Goal: Information Seeking & Learning: Find specific fact

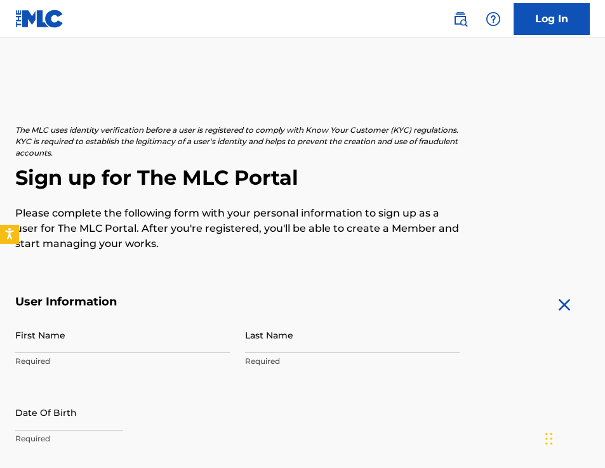
drag, startPoint x: 236, startPoint y: 96, endPoint x: 258, endPoint y: 120, distance: 32.8
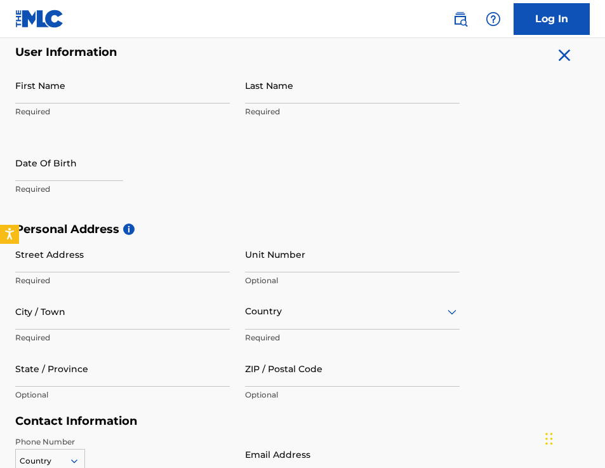
scroll to position [248, 0]
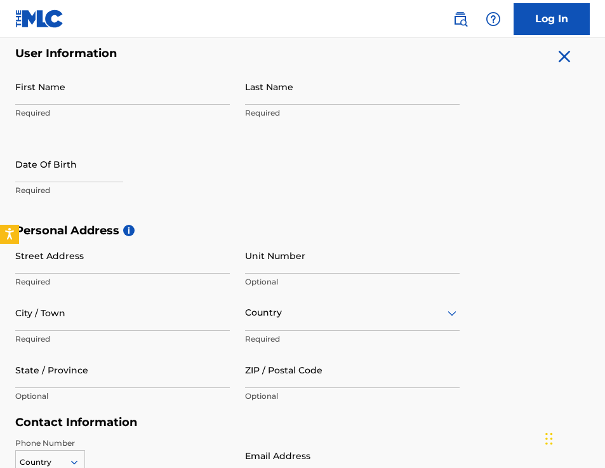
click at [140, 101] on input "First Name" at bounding box center [122, 87] width 215 height 36
type input "[PERSON_NAME]"
click at [305, 79] on input "Last Name" at bounding box center [352, 87] width 215 height 36
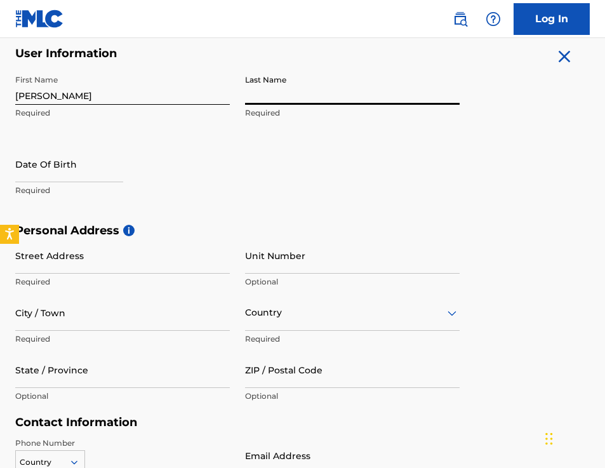
type input "[PERSON_NAME]"
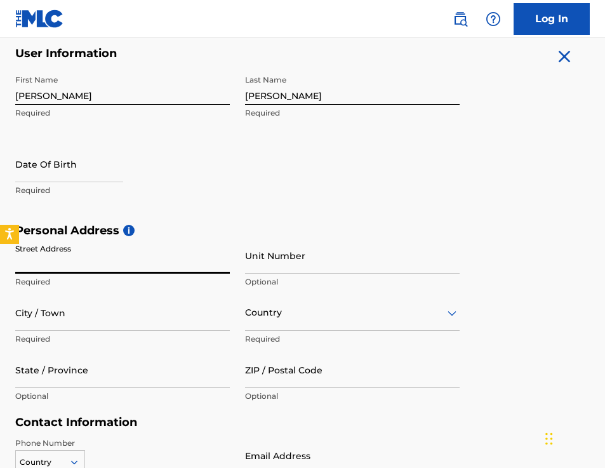
click at [55, 255] on input "Street Address" at bounding box center [122, 256] width 215 height 36
type input "777 county line road"
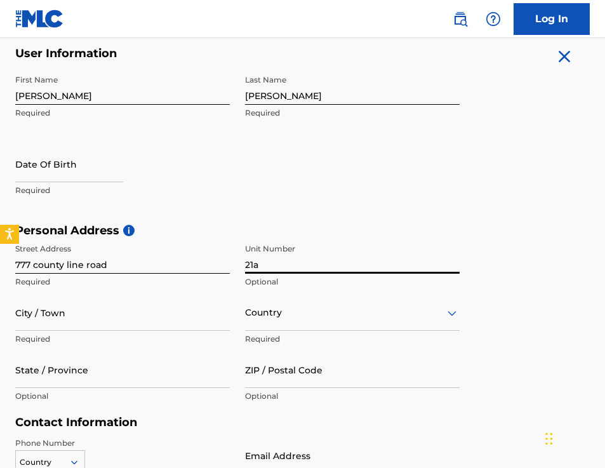
type input "21a"
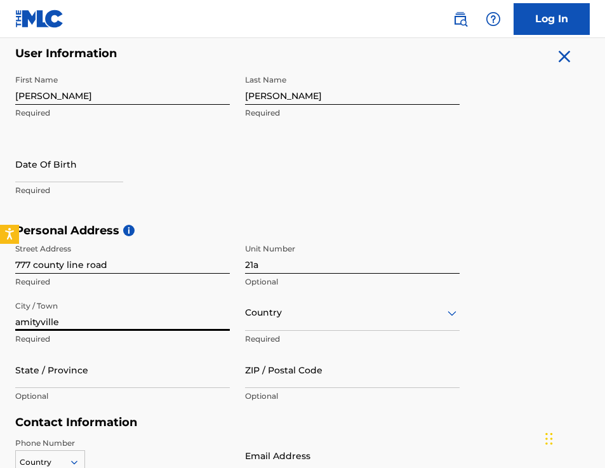
type input "amityville"
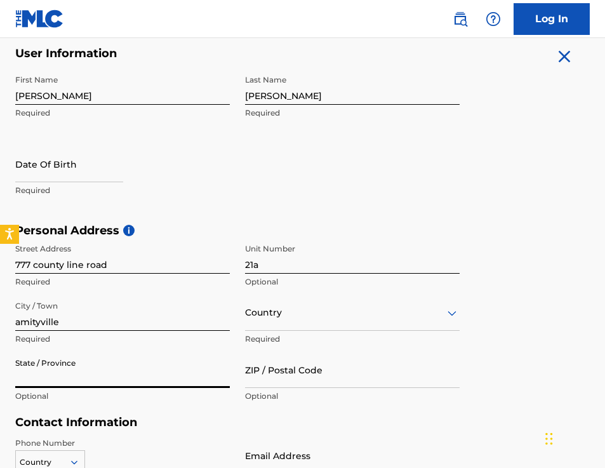
scroll to position [302, 0]
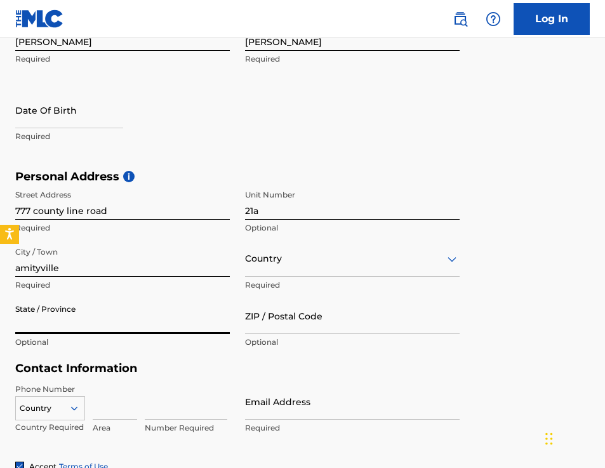
click at [276, 277] on div "Country" at bounding box center [352, 259] width 215 height 36
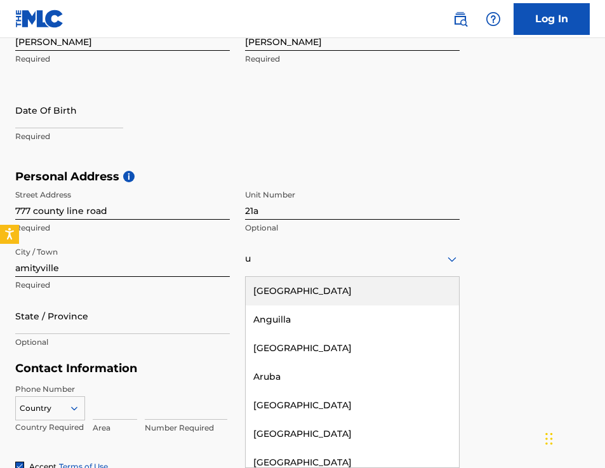
type input "un"
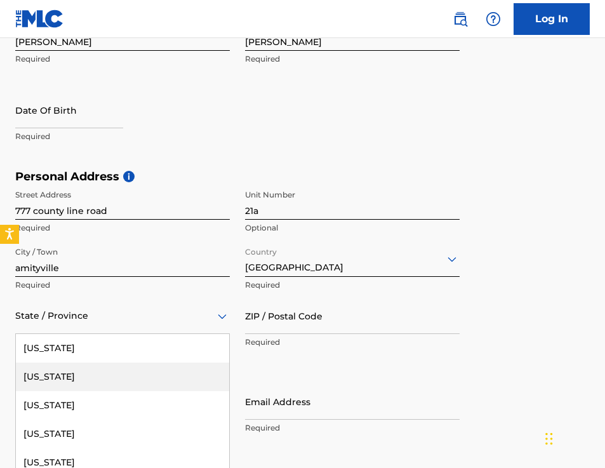
scroll to position [359, 0]
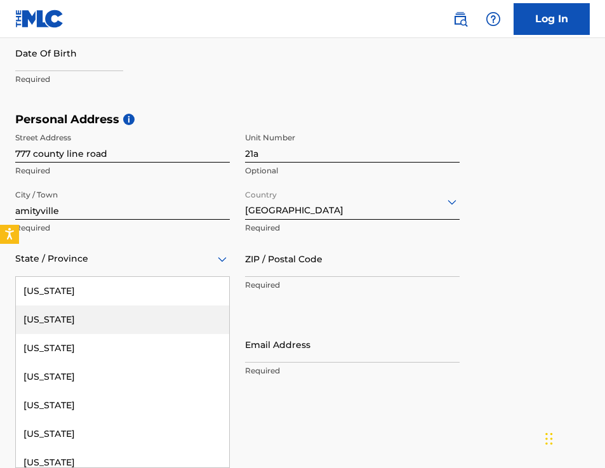
click at [174, 277] on div "Alaska, 2 of 57. 57 results available. Use Up and Down to choose options, press…" at bounding box center [122, 259] width 215 height 36
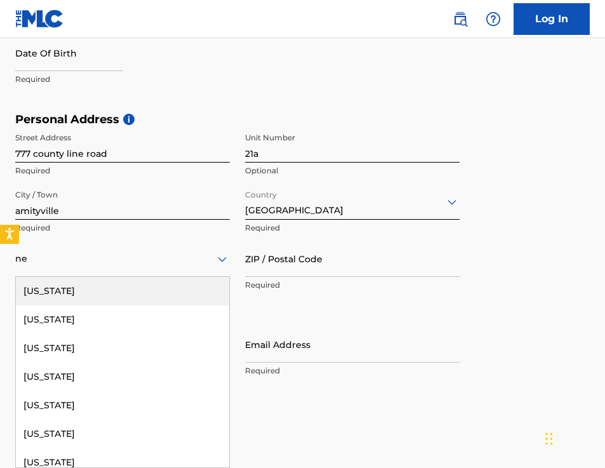
type input "new"
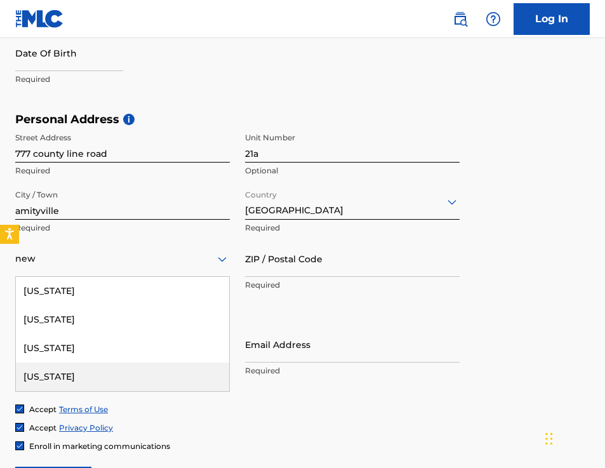
click at [109, 382] on div "[US_STATE]" at bounding box center [122, 377] width 213 height 29
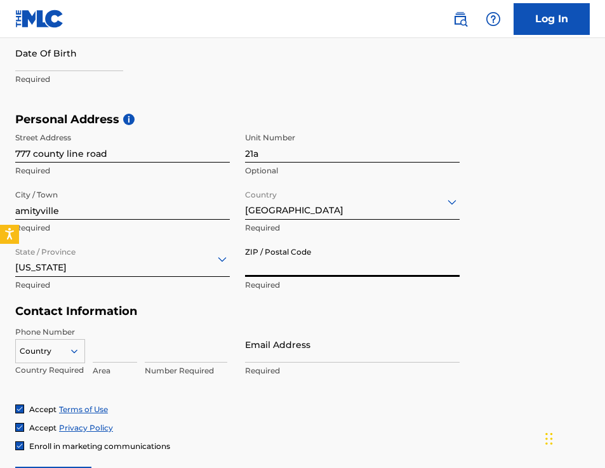
click at [311, 253] on input "ZIP / Postal Code" at bounding box center [352, 259] width 215 height 36
type input "11701"
click at [109, 352] on input at bounding box center [115, 344] width 44 height 36
type input "718"
type input "8135915"
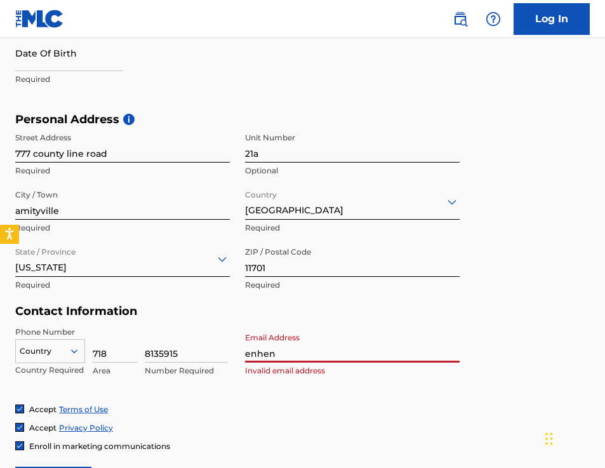
type input "[EMAIL_ADDRESS][DOMAIN_NAME]"
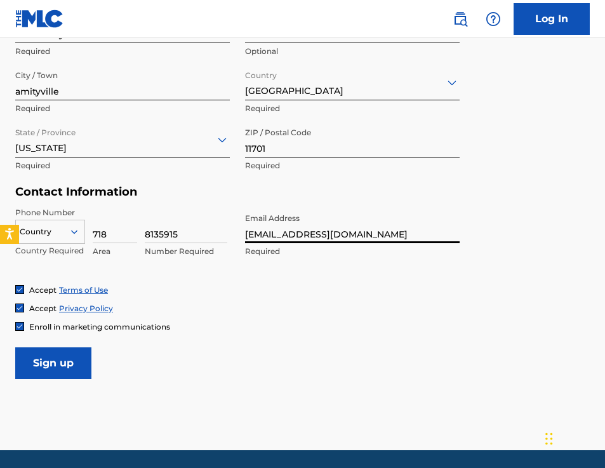
scroll to position [521, 0]
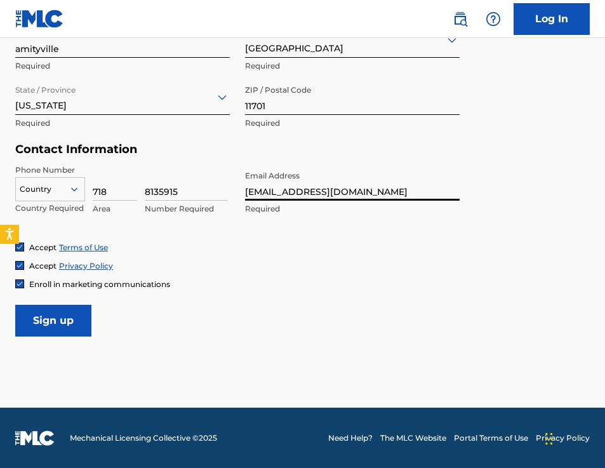
click at [51, 330] on input "Sign up" at bounding box center [53, 321] width 76 height 32
click at [39, 194] on div at bounding box center [50, 189] width 69 height 14
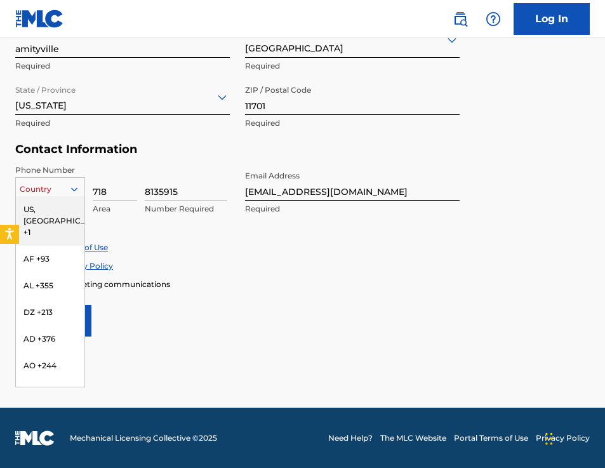
click at [44, 208] on div "US, [GEOGRAPHIC_DATA] +1" at bounding box center [50, 221] width 69 height 50
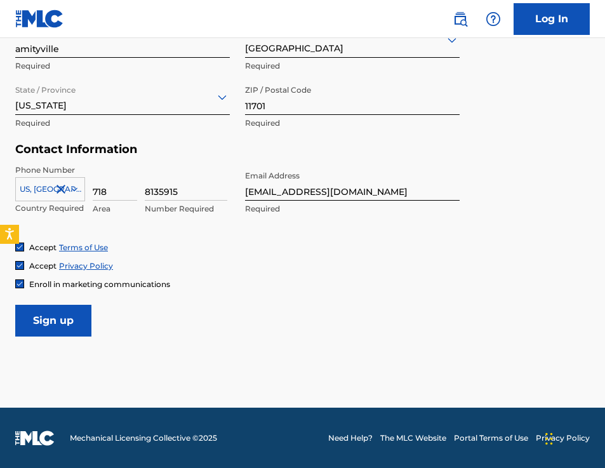
click at [70, 318] on input "Sign up" at bounding box center [53, 321] width 76 height 32
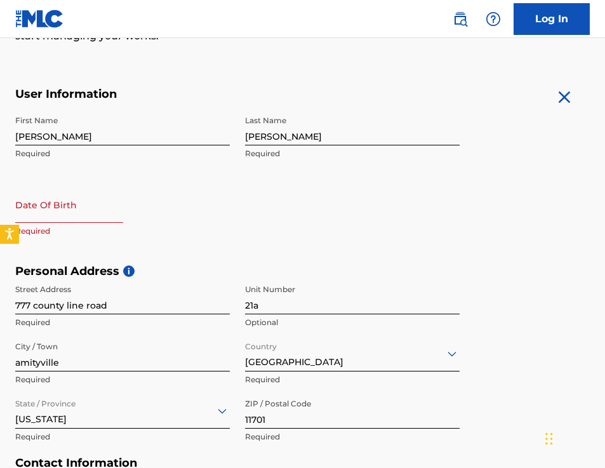
scroll to position [207, 0]
click at [41, 215] on input "text" at bounding box center [69, 205] width 108 height 36
select select "7"
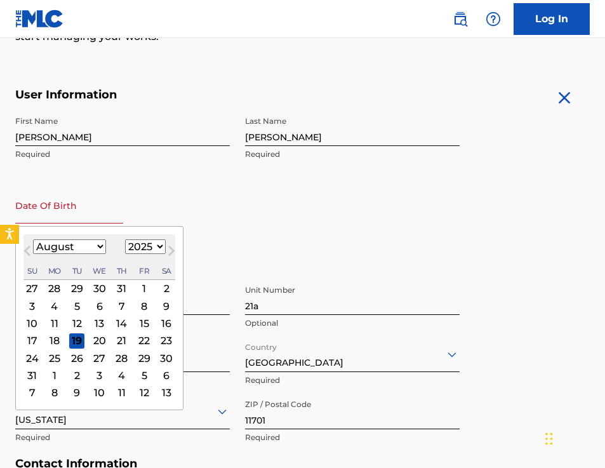
click at [150, 248] on select "1899 1900 1901 1902 1903 1904 1905 1906 1907 1908 1909 1910 1911 1912 1913 1914…" at bounding box center [145, 246] width 41 height 15
select select "1989"
click at [125, 239] on select "1899 1900 1901 1902 1903 1904 1905 1906 1907 1908 1909 1910 1911 1912 1913 1914…" at bounding box center [145, 246] width 41 height 15
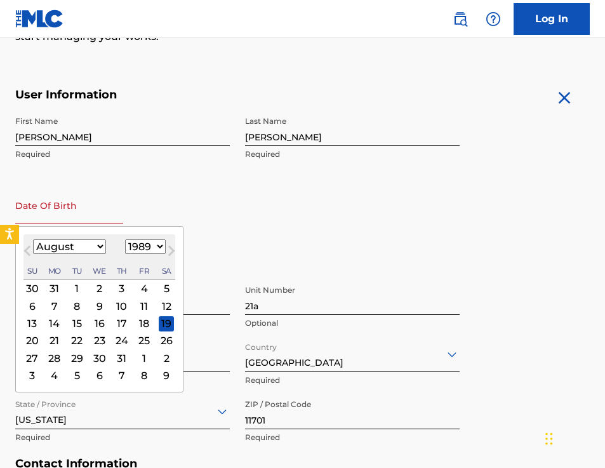
click at [71, 250] on select "January February March April May June July August September October November De…" at bounding box center [69, 246] width 73 height 15
select select "8"
click at [33, 239] on select "January February March April May June July August September October November De…" at bounding box center [69, 246] width 73 height 15
click at [52, 344] on div "18" at bounding box center [54, 340] width 15 height 15
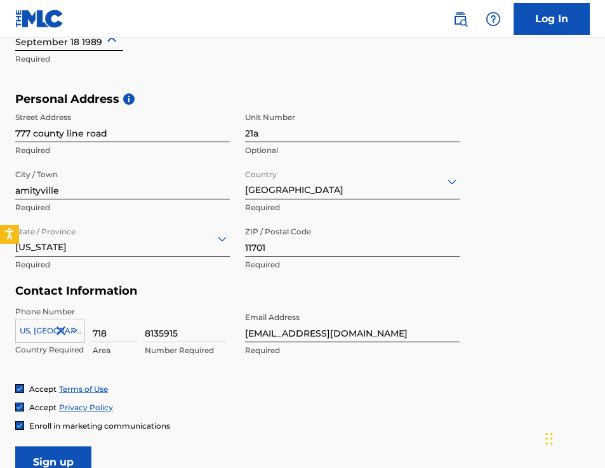
scroll to position [521, 0]
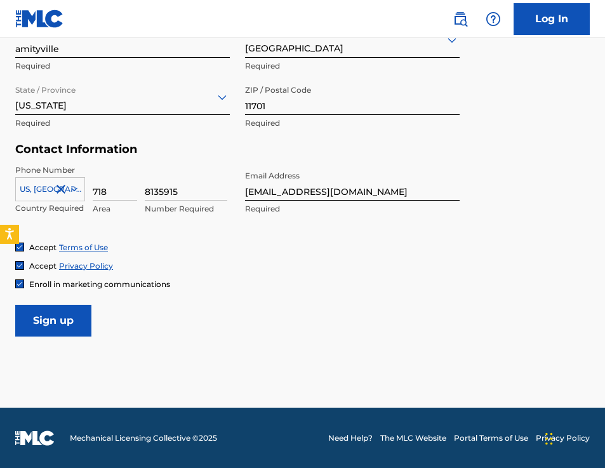
click at [69, 326] on input "Sign up" at bounding box center [53, 321] width 76 height 32
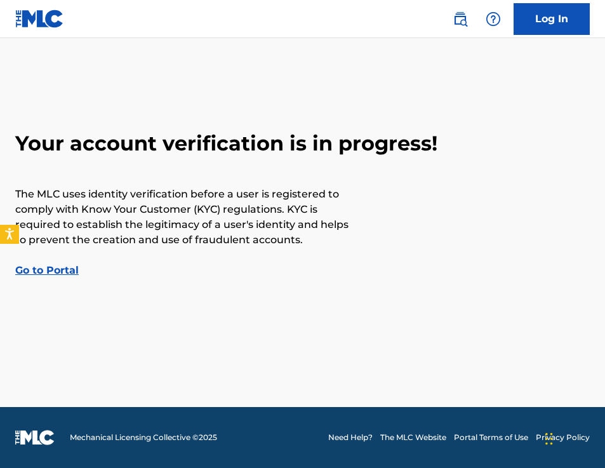
click at [54, 271] on link "Go to Portal" at bounding box center [47, 270] width 64 height 12
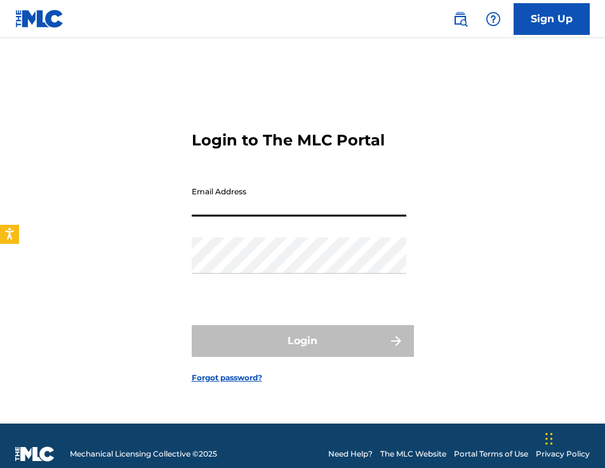
click at [225, 199] on input "Email Address" at bounding box center [299, 198] width 215 height 36
type input "[EMAIL_ADDRESS][DOMAIN_NAME]"
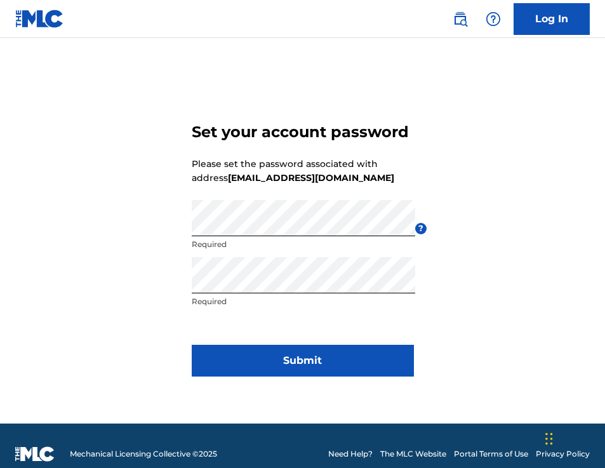
click at [260, 369] on button "Submit" at bounding box center [303, 361] width 222 height 32
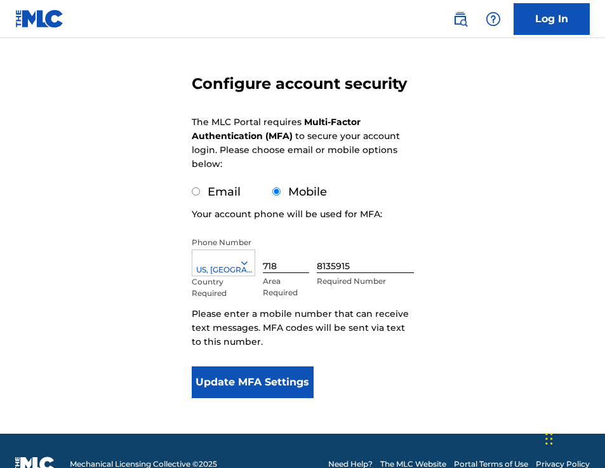
scroll to position [117, 0]
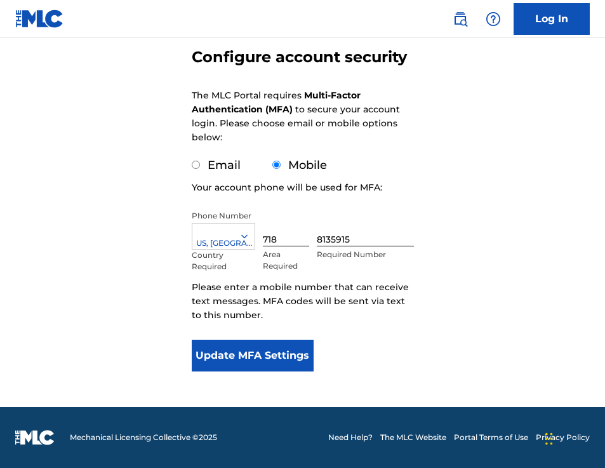
click at [289, 361] on button "Update MFA Settings" at bounding box center [253, 356] width 123 height 32
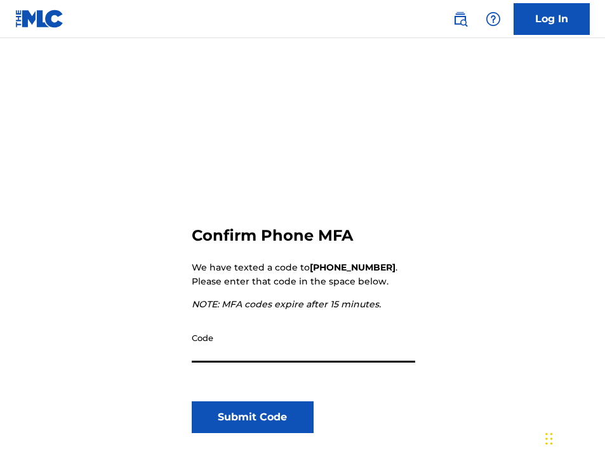
click at [228, 351] on input "Code" at bounding box center [304, 344] width 224 height 36
paste input "820566"
type input "820566"
click at [239, 415] on button "Submit Code" at bounding box center [253, 417] width 123 height 32
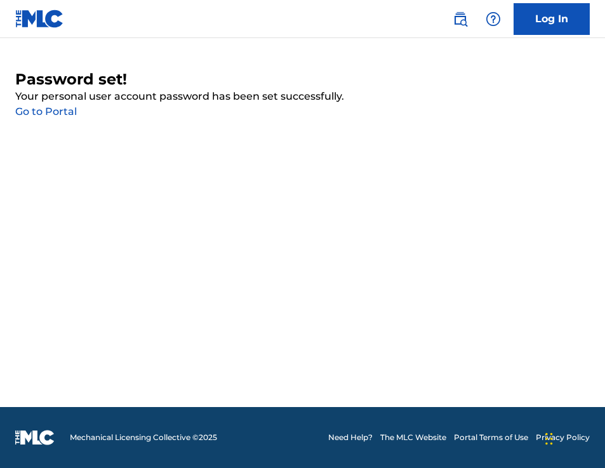
click at [56, 112] on link "Go to Portal" at bounding box center [46, 111] width 62 height 12
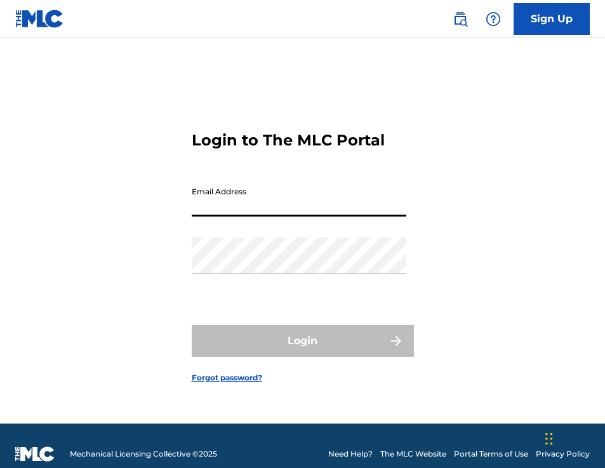
click at [239, 183] on input "Email Address" at bounding box center [299, 198] width 215 height 36
type input "[EMAIL_ADDRESS][DOMAIN_NAME]"
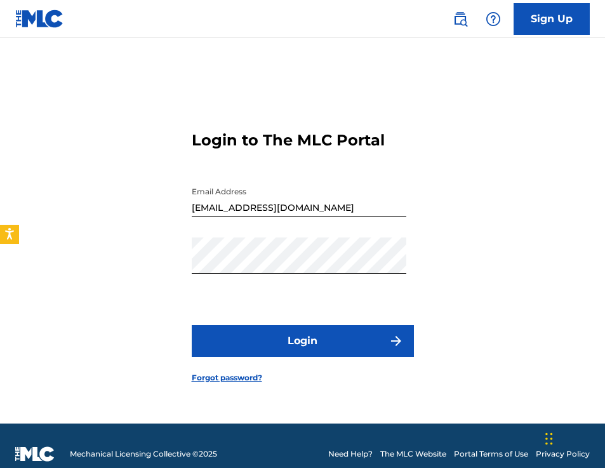
click at [298, 338] on button "Login" at bounding box center [303, 341] width 222 height 32
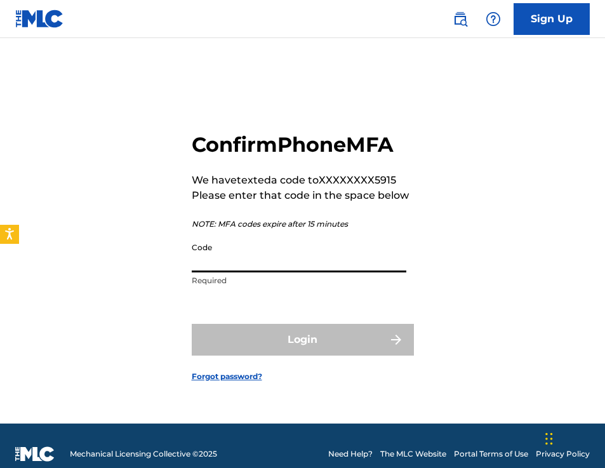
click at [275, 260] on input "Code" at bounding box center [299, 254] width 215 height 36
paste input "842537"
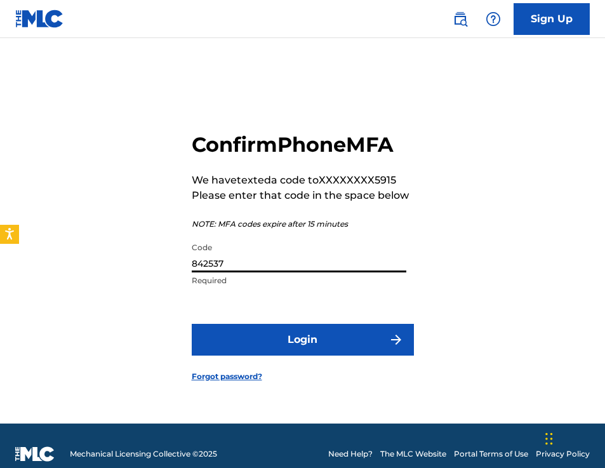
type input "842537"
click at [278, 337] on button "Login" at bounding box center [303, 340] width 222 height 32
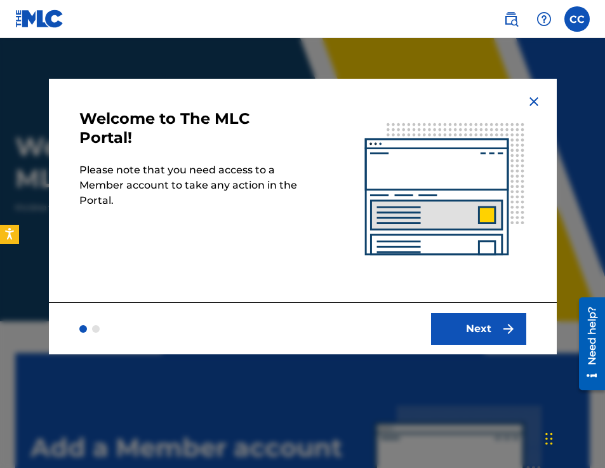
click at [451, 320] on button "Next" at bounding box center [478, 329] width 95 height 32
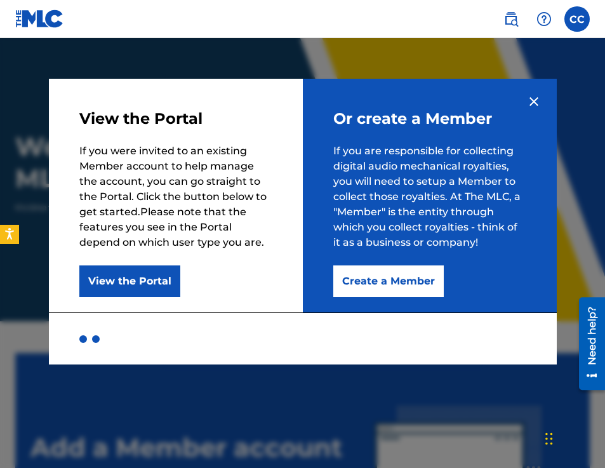
click at [392, 275] on button "Create a Member" at bounding box center [388, 281] width 110 height 32
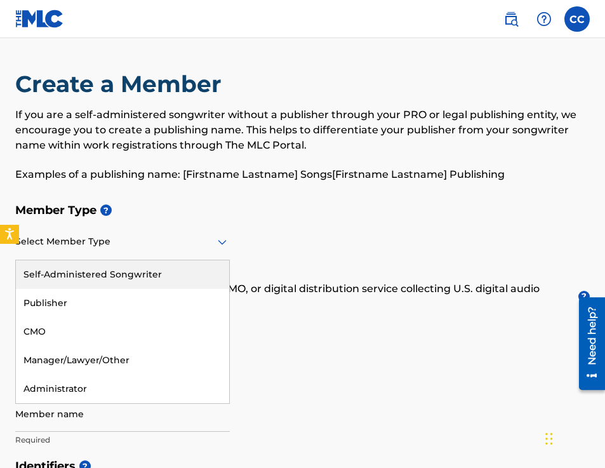
click at [94, 247] on div at bounding box center [122, 242] width 215 height 16
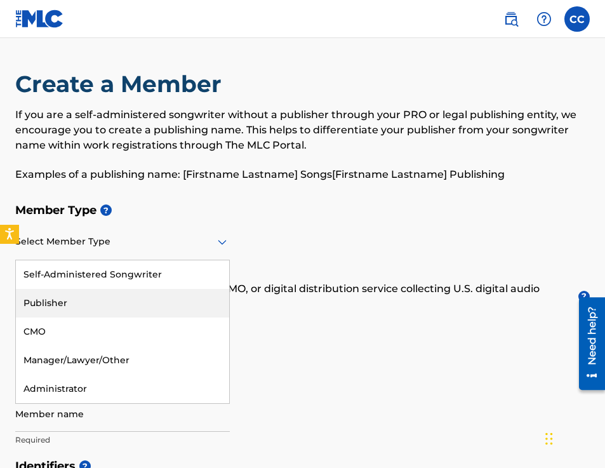
click at [124, 311] on div "Publisher" at bounding box center [122, 303] width 213 height 29
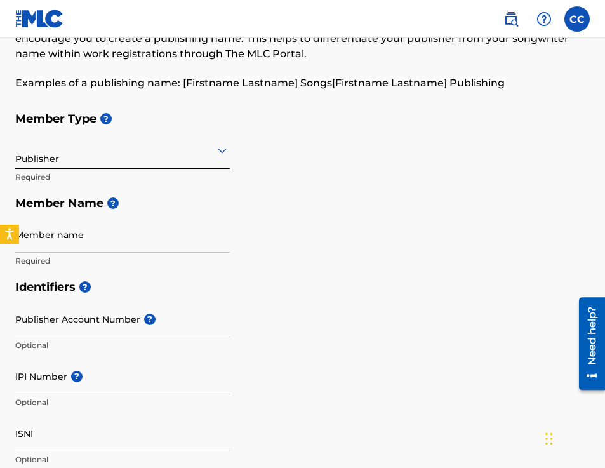
scroll to position [93, 0]
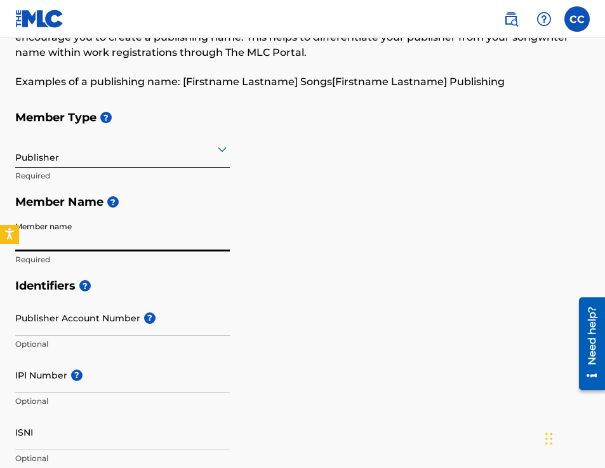
click at [152, 232] on input "Member name" at bounding box center [122, 233] width 215 height 36
click at [95, 236] on input "Member name" at bounding box center [122, 233] width 215 height 36
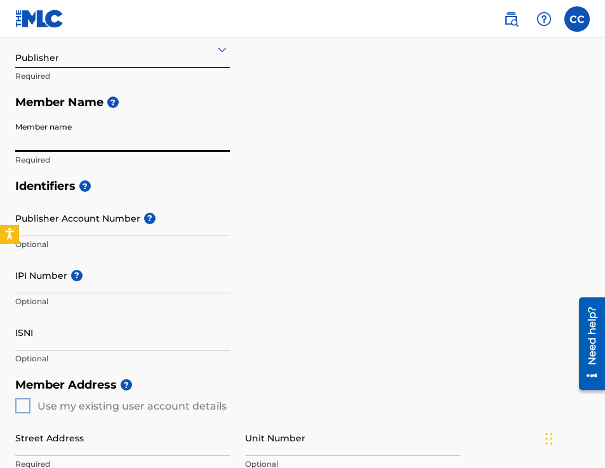
scroll to position [196, 0]
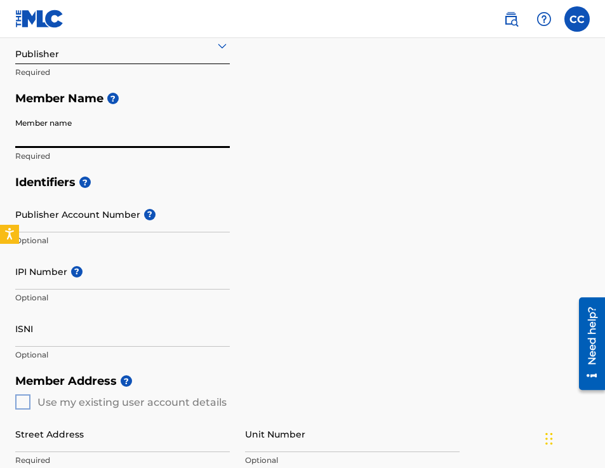
click at [102, 141] on input "Member name" at bounding box center [122, 130] width 215 height 36
type input "E"
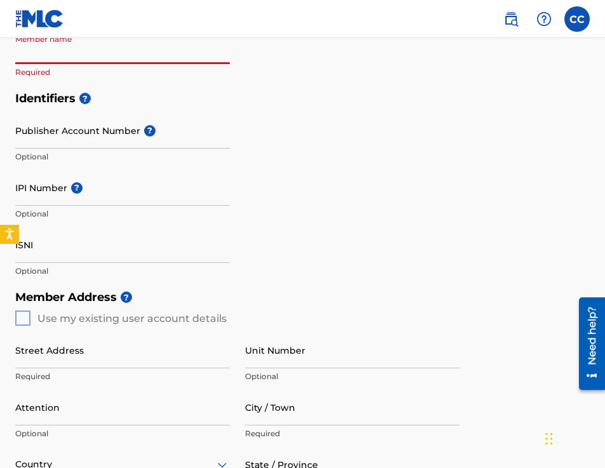
scroll to position [286, 0]
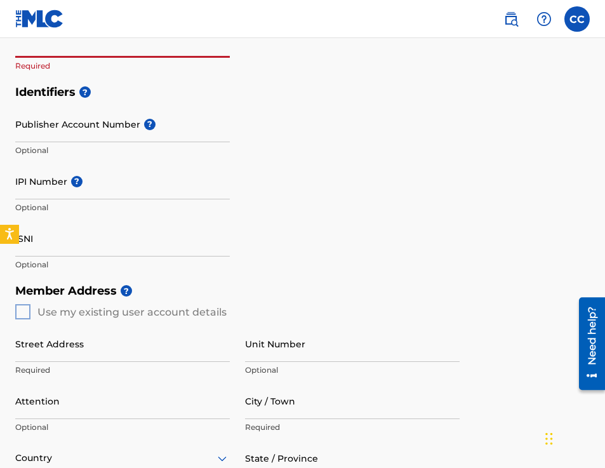
click at [30, 311] on div "Member Address ? Use my existing user account details Street Address Required U…" at bounding box center [302, 423] width 575 height 290
click at [22, 312] on div "Member Address ? Use my existing user account details Street Address Required U…" at bounding box center [302, 423] width 575 height 290
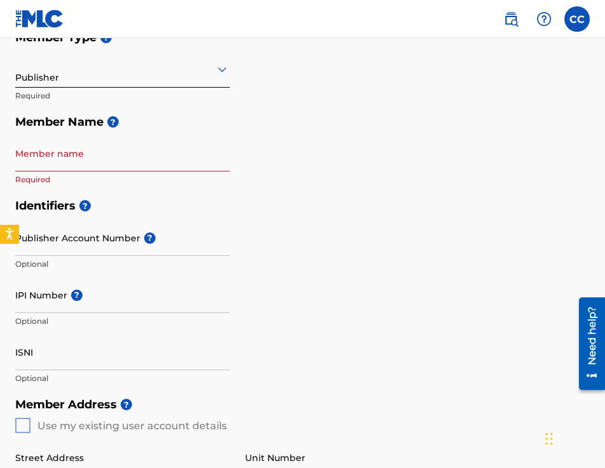
scroll to position [170, 0]
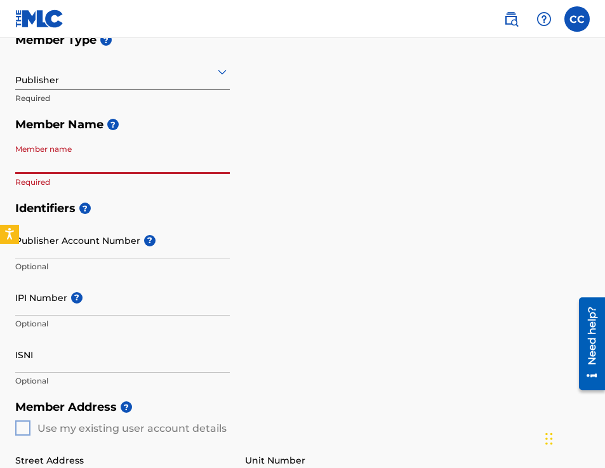
click at [149, 161] on input "Member name" at bounding box center [122, 156] width 215 height 36
type input "[PERSON_NAME]"
click at [159, 303] on input "IPI Number ?" at bounding box center [122, 297] width 215 height 36
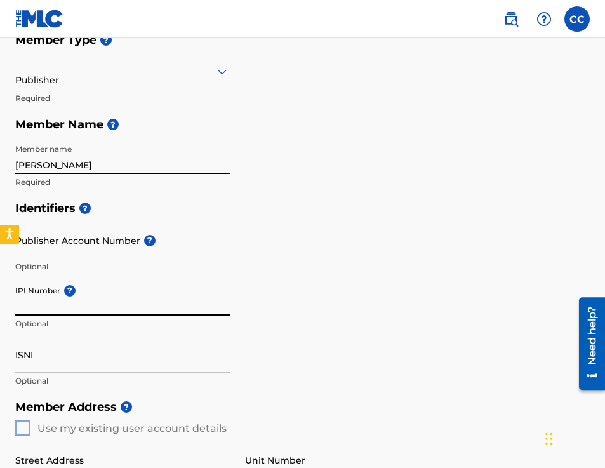
paste input "00364252958"
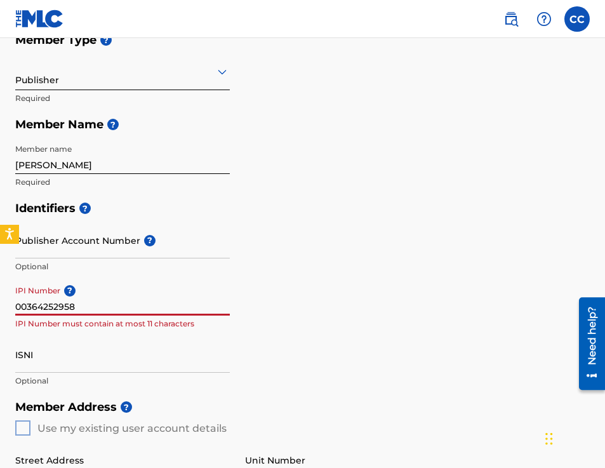
click at [36, 304] on input "00364252958" at bounding box center [122, 297] width 215 height 36
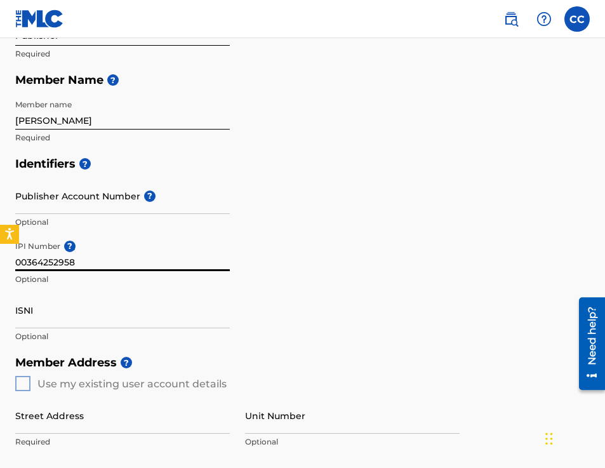
scroll to position [215, 0]
click at [100, 263] on input "00364252958" at bounding box center [122, 252] width 215 height 36
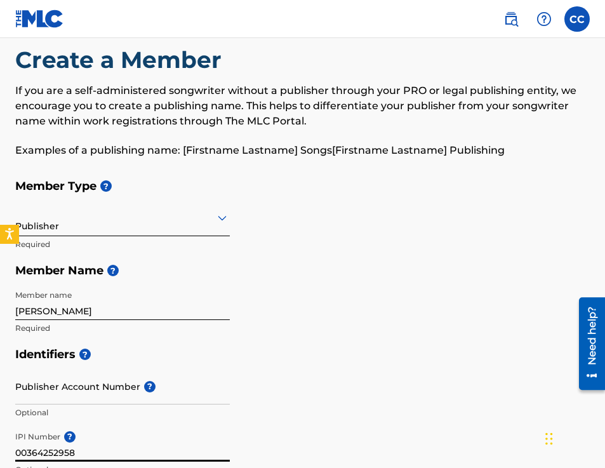
scroll to position [0, 0]
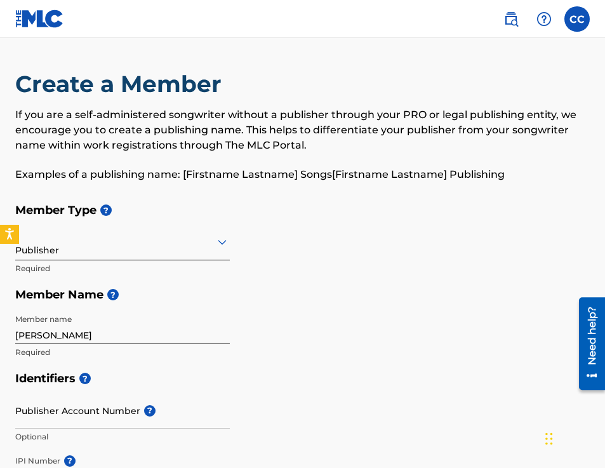
type input "00364252958"
click at [98, 338] on input "[PERSON_NAME]" at bounding box center [122, 326] width 215 height 36
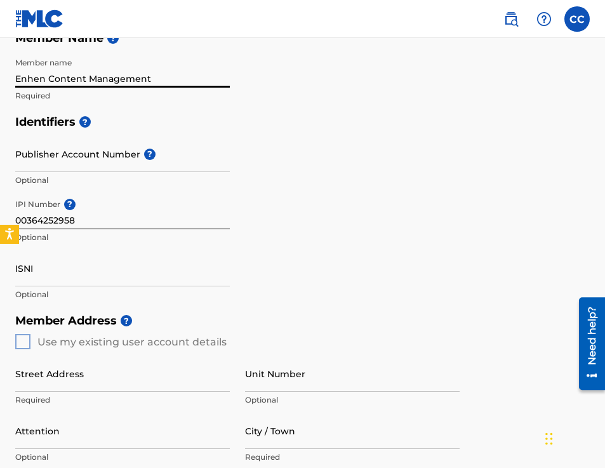
scroll to position [258, 0]
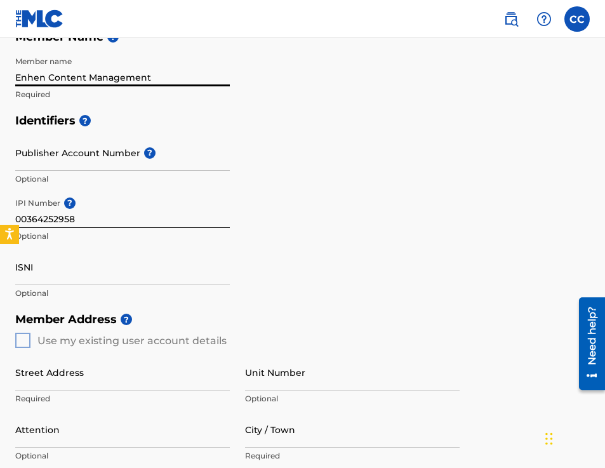
type input "Enhen Content Management"
click at [20, 345] on div "Member Address ? Use my existing user account details Street Address Required U…" at bounding box center [302, 451] width 575 height 290
click at [78, 387] on input "Street Address" at bounding box center [122, 372] width 215 height 36
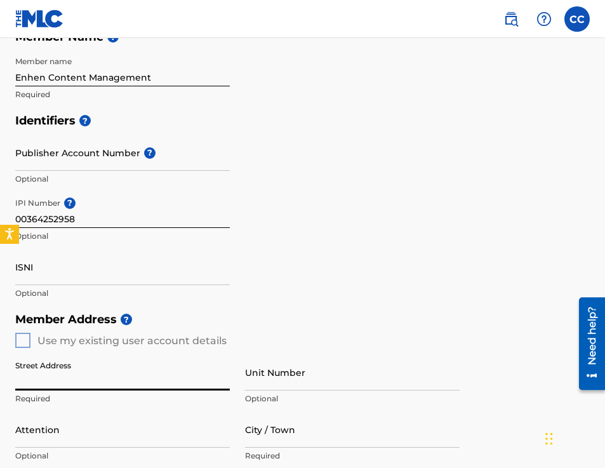
type input "777 county line road"
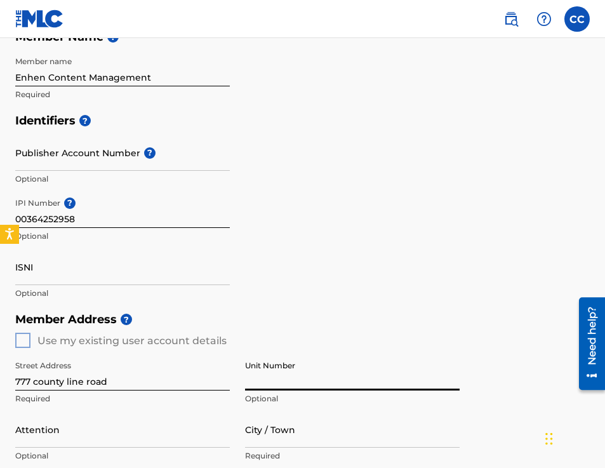
click at [260, 376] on input "Unit Number" at bounding box center [352, 372] width 215 height 36
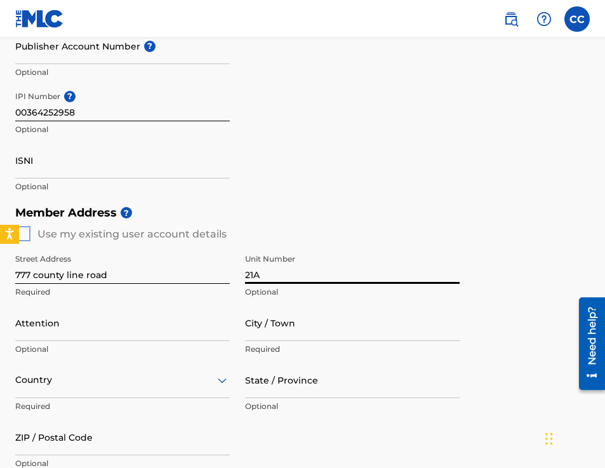
scroll to position [388, 0]
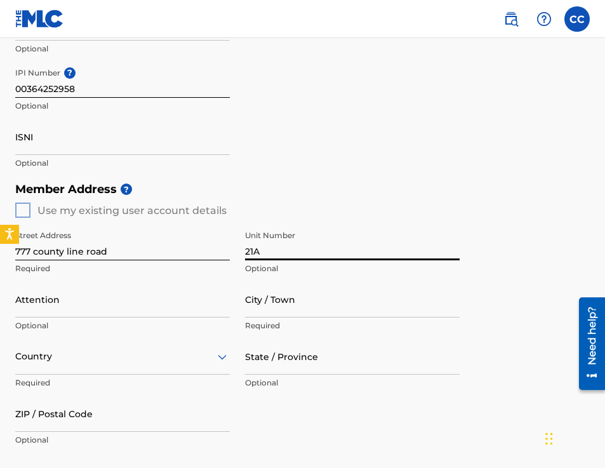
type input "21A"
click at [190, 307] on input "Attention" at bounding box center [122, 299] width 215 height 36
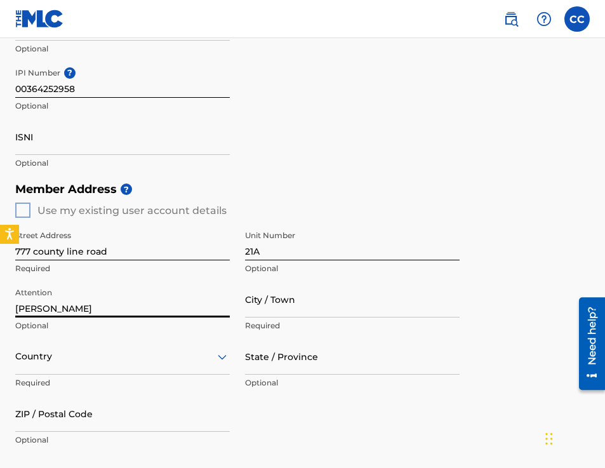
type input "[PERSON_NAME]"
click at [359, 315] on input "City / Town" at bounding box center [352, 299] width 215 height 36
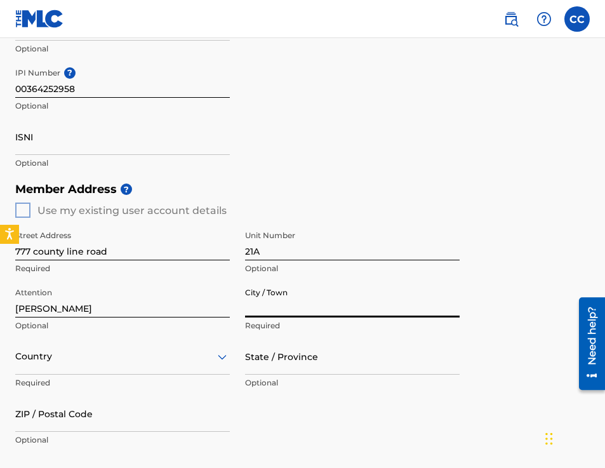
type input "amityville"
click at [116, 361] on div "Country" at bounding box center [122, 356] width 215 height 36
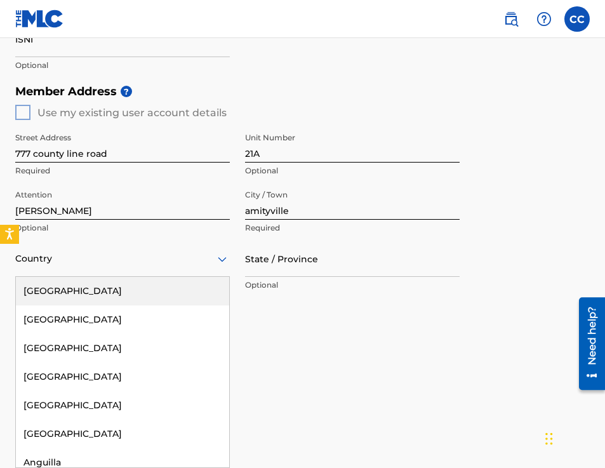
click at [104, 298] on div "[GEOGRAPHIC_DATA]" at bounding box center [122, 291] width 213 height 29
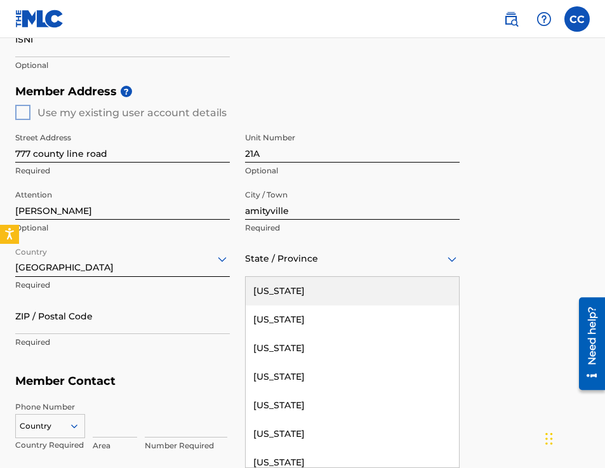
click at [281, 268] on div "State / Province" at bounding box center [352, 259] width 215 height 36
type input "new"
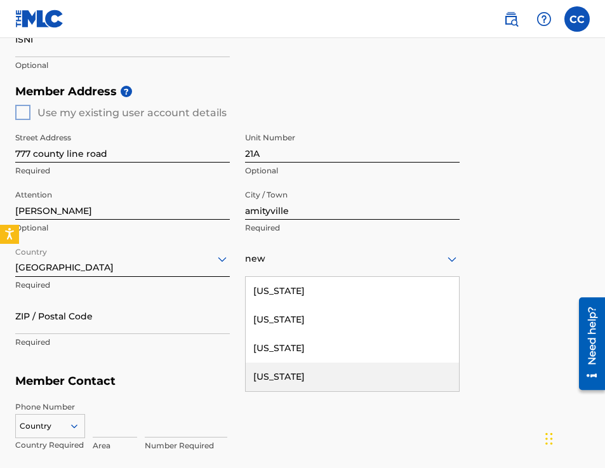
click at [270, 372] on div "[US_STATE]" at bounding box center [352, 377] width 213 height 29
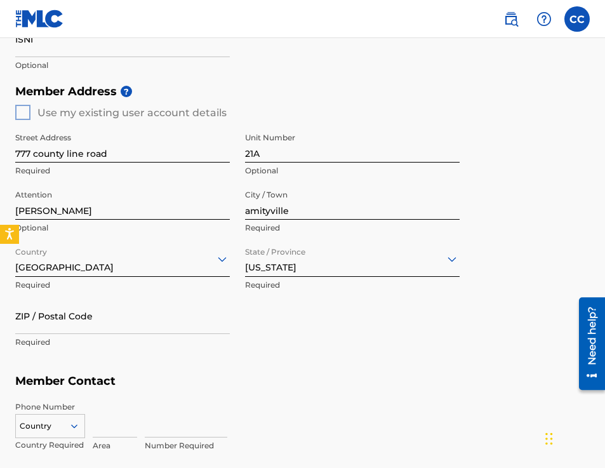
click at [73, 320] on input "ZIP / Postal Code" at bounding box center [122, 316] width 215 height 36
type input "11701"
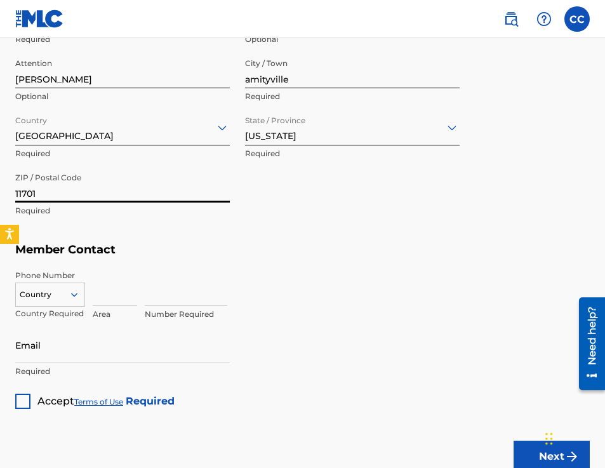
scroll to position [634, 0]
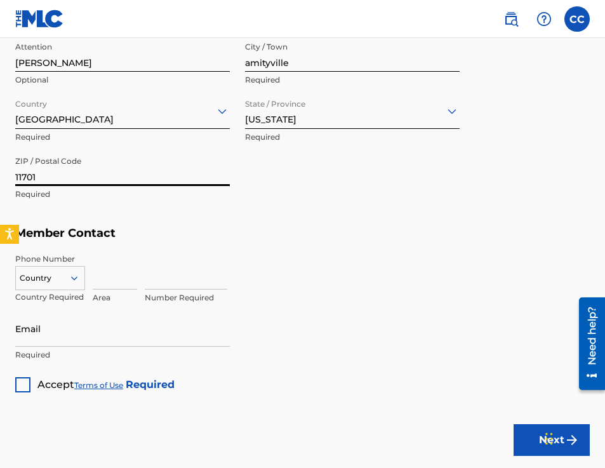
click at [113, 284] on input at bounding box center [115, 271] width 44 height 36
type input "718"
click at [160, 286] on input at bounding box center [186, 271] width 83 height 36
type input "8135915"
click at [23, 387] on div at bounding box center [22, 384] width 15 height 15
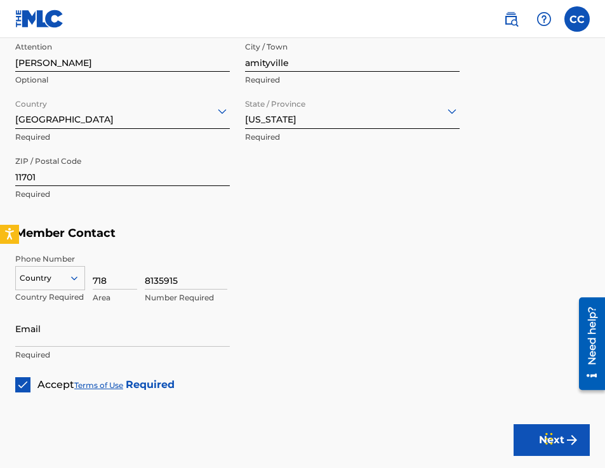
click at [62, 338] on input "Email" at bounding box center [122, 329] width 215 height 36
type input "[EMAIL_ADDRESS][DOMAIN_NAME]"
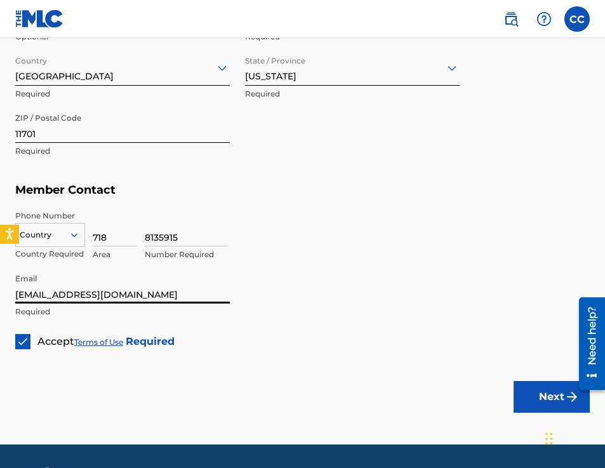
scroll to position [685, 0]
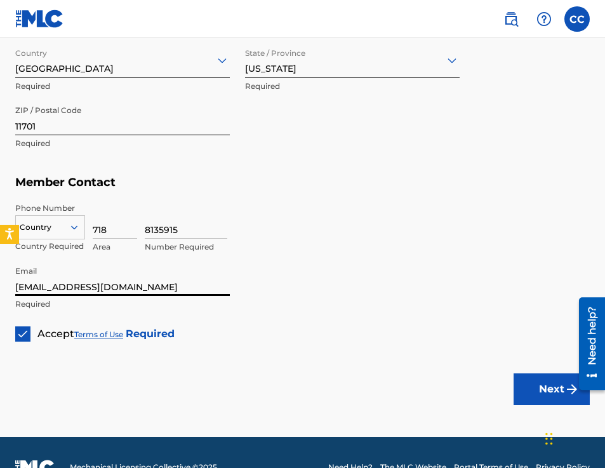
click at [549, 394] on button "Next" at bounding box center [552, 389] width 76 height 32
click at [66, 228] on div at bounding box center [50, 227] width 69 height 14
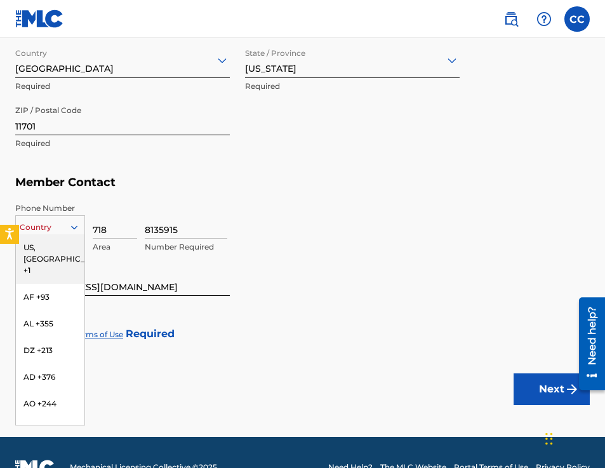
click at [62, 246] on div "US, [GEOGRAPHIC_DATA] +1" at bounding box center [50, 259] width 69 height 50
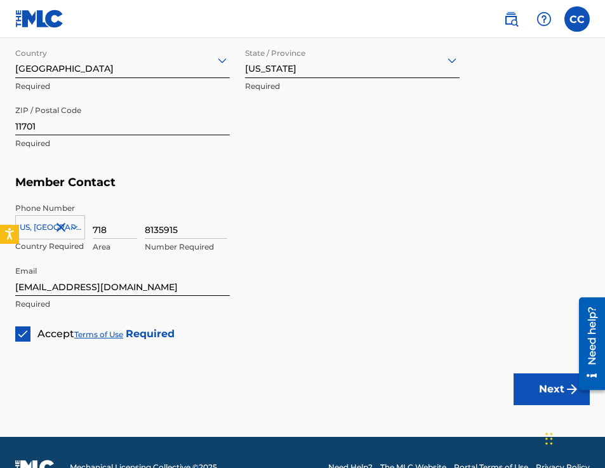
click at [547, 389] on button "Next" at bounding box center [552, 389] width 76 height 32
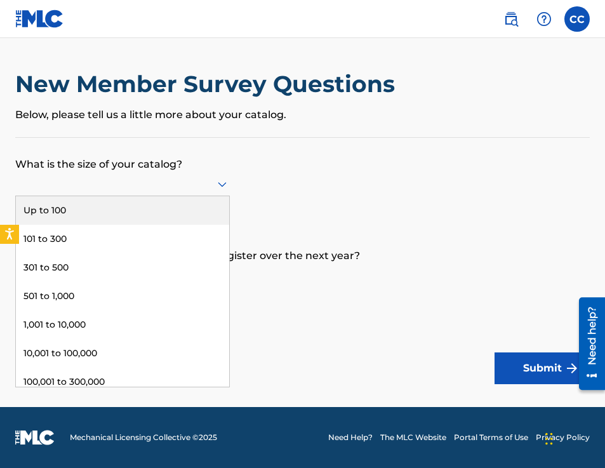
click at [191, 181] on div at bounding box center [122, 184] width 215 height 16
click at [192, 213] on div "Up to 100" at bounding box center [122, 210] width 213 height 29
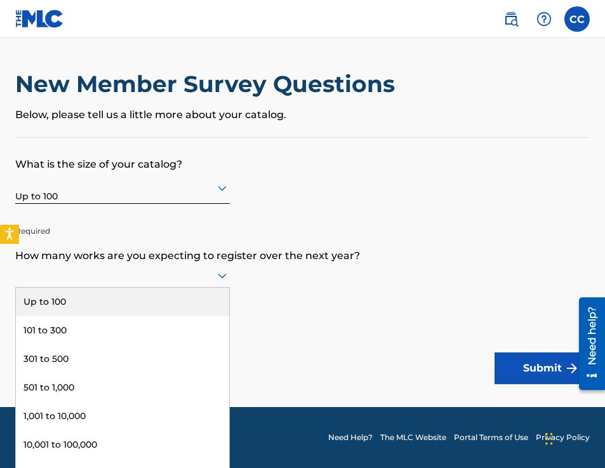
scroll to position [1, 0]
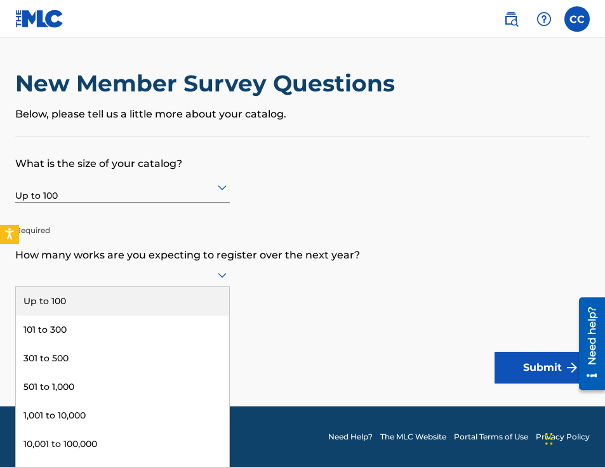
click at [213, 278] on div at bounding box center [122, 275] width 215 height 16
click at [201, 308] on div "Up to 100" at bounding box center [122, 301] width 213 height 29
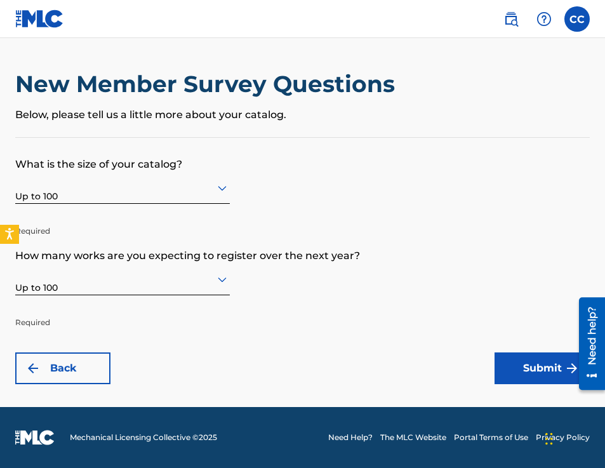
click at [503, 369] on button "Submit" at bounding box center [542, 368] width 95 height 32
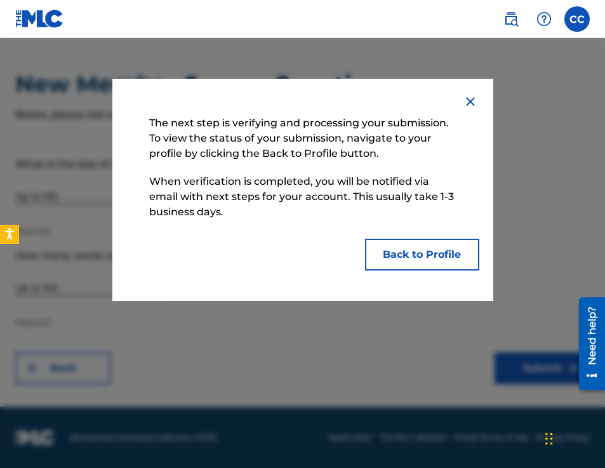
click at [415, 253] on button "Back to Profile" at bounding box center [422, 255] width 114 height 32
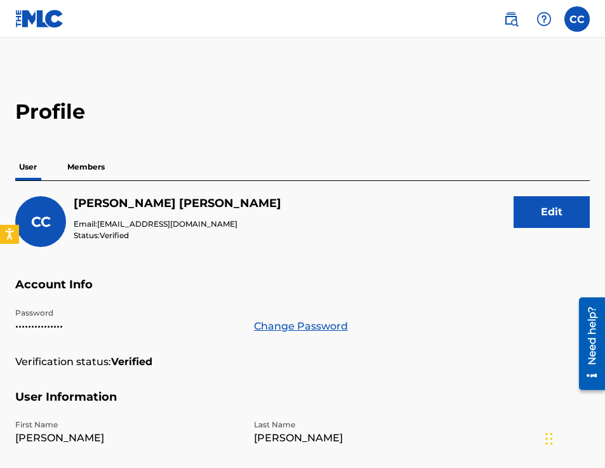
click at [73, 165] on p "Members" at bounding box center [86, 167] width 45 height 27
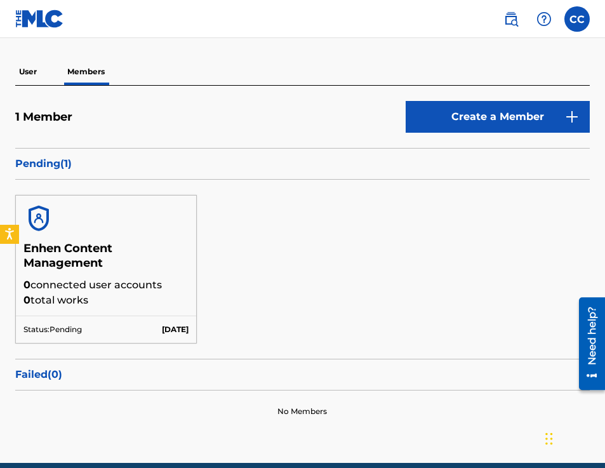
scroll to position [102, 0]
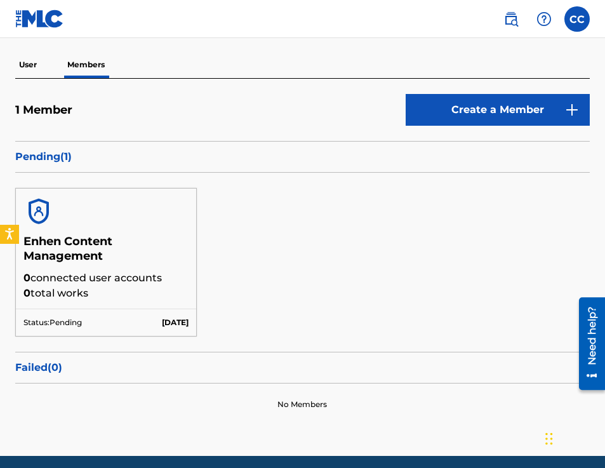
click at [463, 104] on link "Create a Member" at bounding box center [498, 110] width 184 height 32
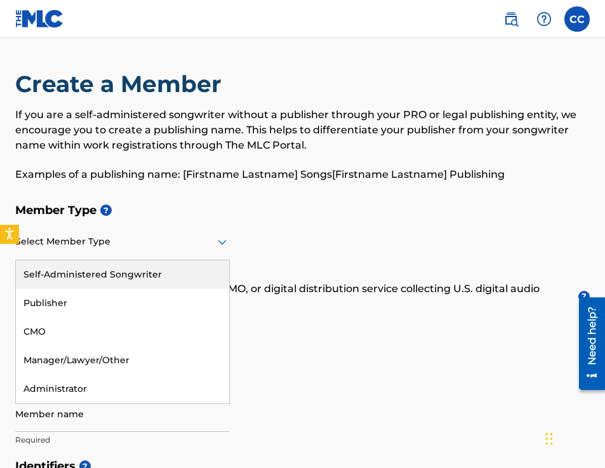
click at [122, 248] on div at bounding box center [122, 242] width 215 height 16
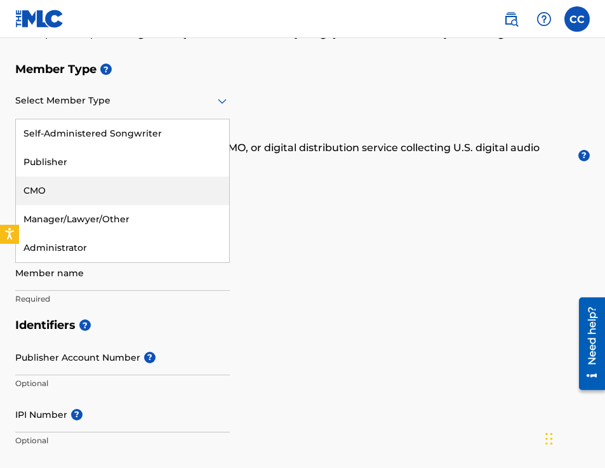
scroll to position [151, 0]
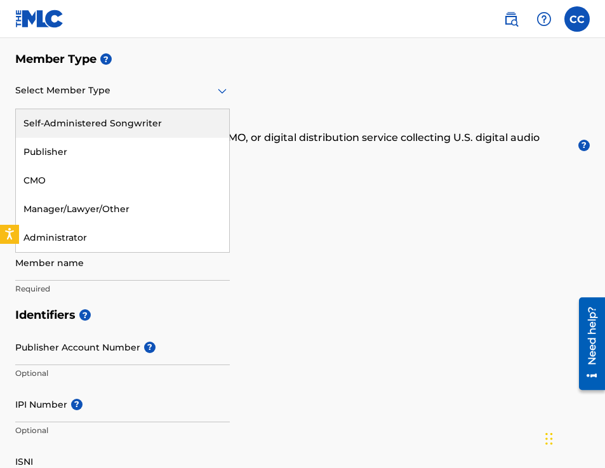
click at [113, 121] on div "Self-Administered Songwriter" at bounding box center [122, 123] width 213 height 29
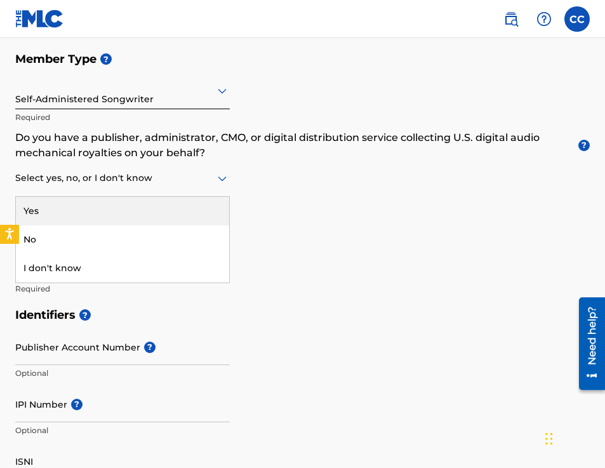
click at [191, 182] on div at bounding box center [122, 178] width 215 height 16
click at [373, 165] on div "Member Type ? Self-Administered Songwriter Required Do you have a publisher, ad…" at bounding box center [302, 174] width 575 height 256
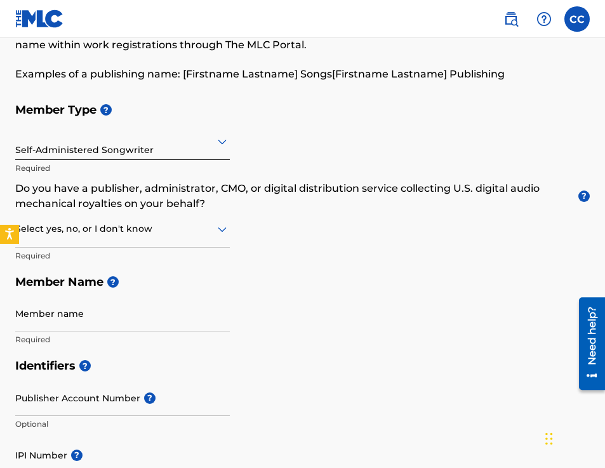
scroll to position [84, 0]
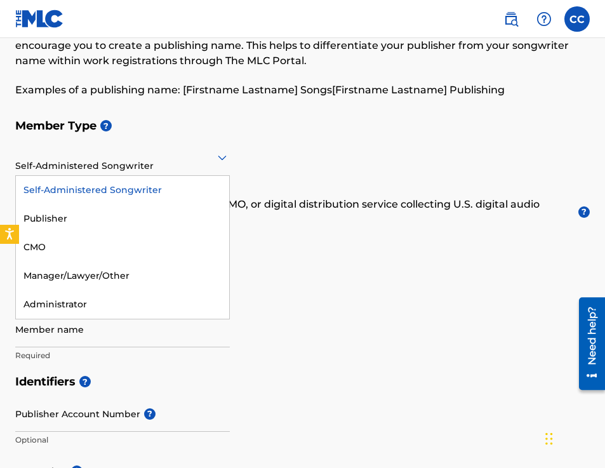
click at [185, 161] on div at bounding box center [122, 157] width 215 height 16
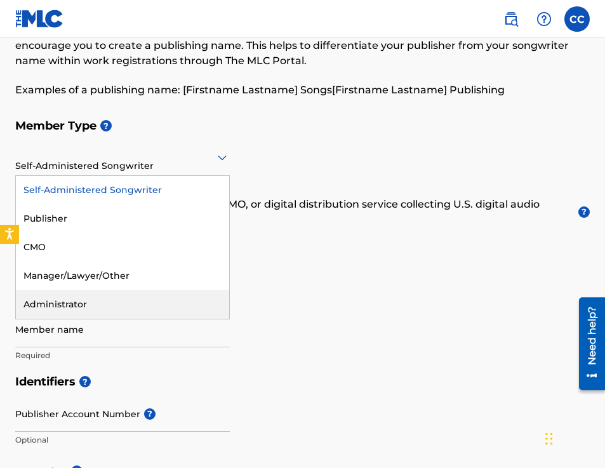
scroll to position [102, 0]
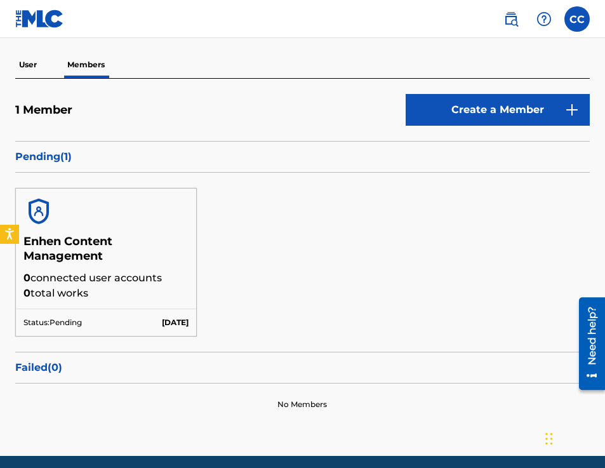
click at [130, 272] on p "0 connected user accounts" at bounding box center [105, 278] width 165 height 15
click at [35, 69] on p "User" at bounding box center [27, 64] width 25 height 27
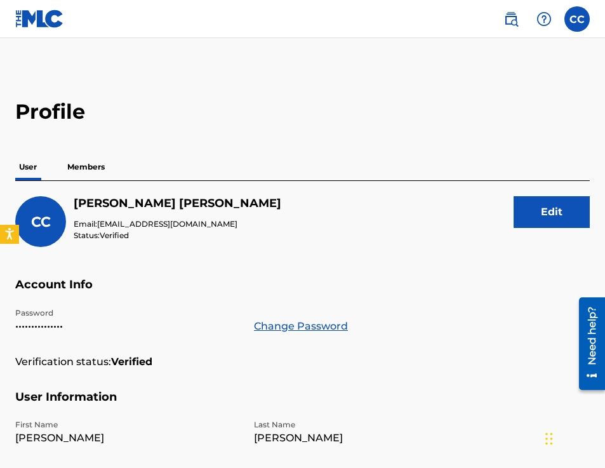
click at [86, 181] on div "CC [PERSON_NAME] Email: [EMAIL_ADDRESS][DOMAIN_NAME] Status: Verified Edit Acco…" at bounding box center [302, 470] width 575 height 579
click at [90, 170] on p "Members" at bounding box center [86, 167] width 45 height 27
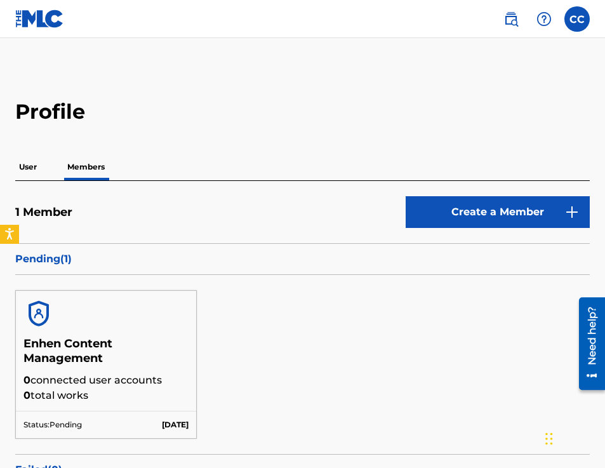
click at [507, 25] on img at bounding box center [511, 18] width 15 height 15
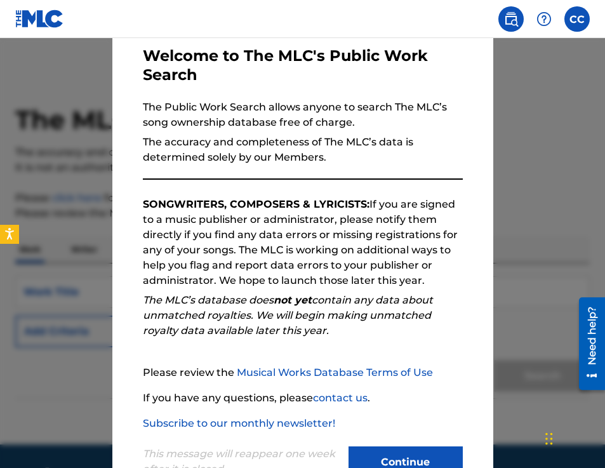
scroll to position [107, 0]
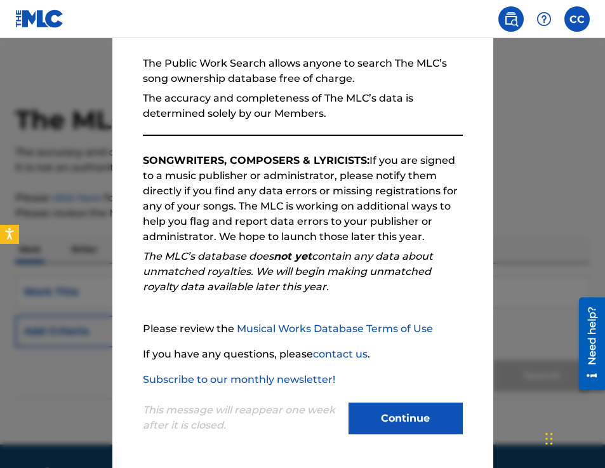
click at [406, 422] on button "Continue" at bounding box center [406, 419] width 114 height 32
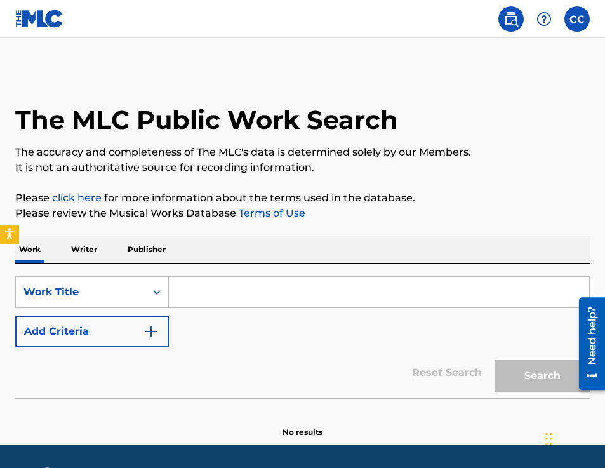
click at [76, 248] on p "Writer" at bounding box center [84, 249] width 34 height 27
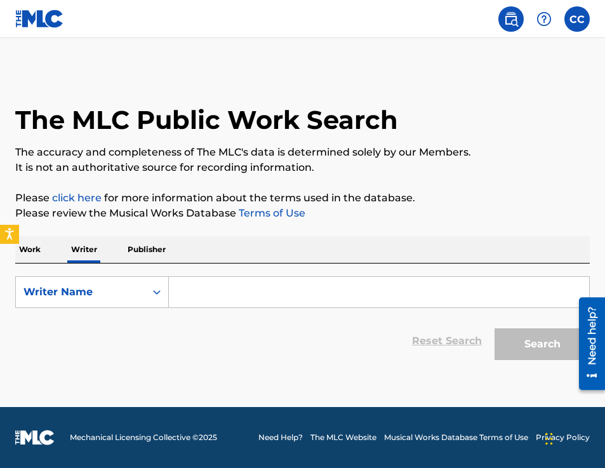
click at [210, 293] on input "Search Form" at bounding box center [379, 292] width 420 height 30
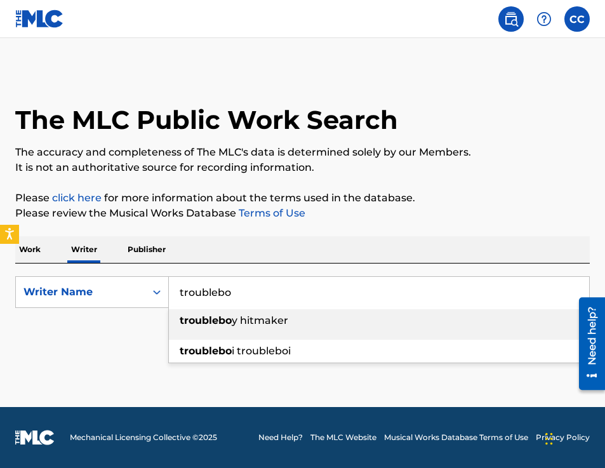
click at [239, 325] on span "y hitmaker" at bounding box center [260, 320] width 57 height 12
type input "troubleboy hitmaker"
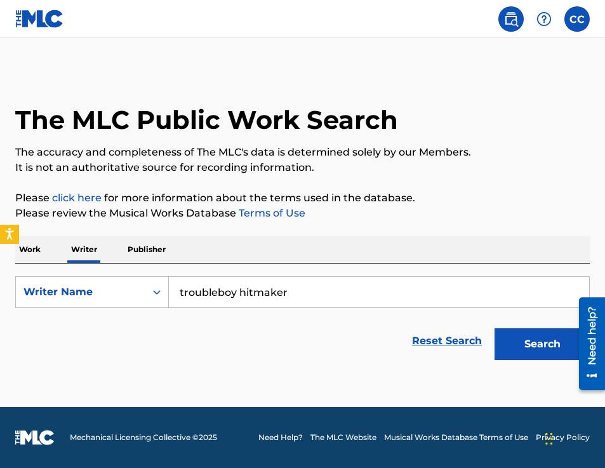
click at [524, 344] on button "Search" at bounding box center [542, 344] width 95 height 32
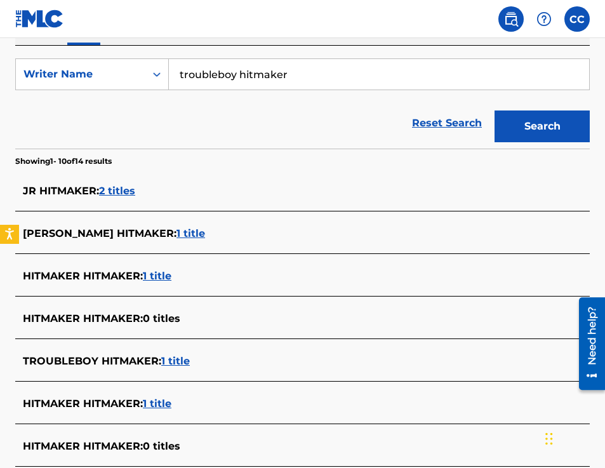
scroll to position [227, 0]
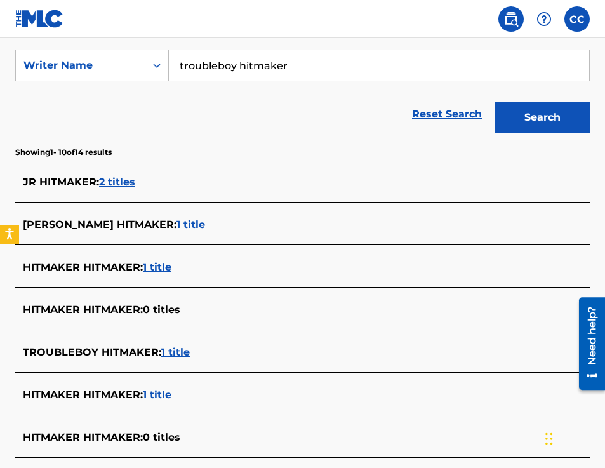
click at [176, 351] on span "1 title" at bounding box center [175, 352] width 29 height 12
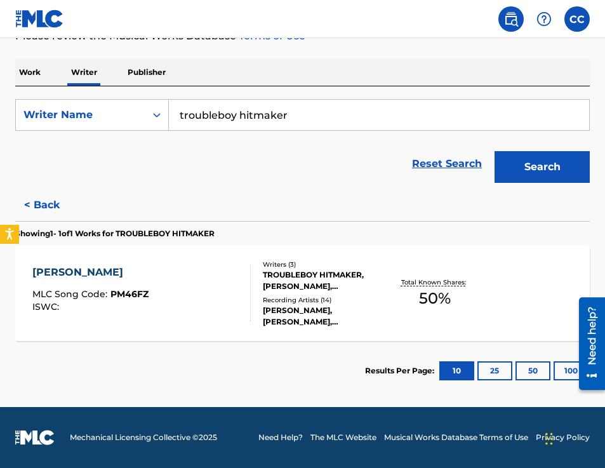
click at [251, 278] on div "Writers ( 3 ) TROUBLEBOY HITMAKER, [PERSON_NAME], [PERSON_NAME] Recording Artis…" at bounding box center [319, 294] width 137 height 68
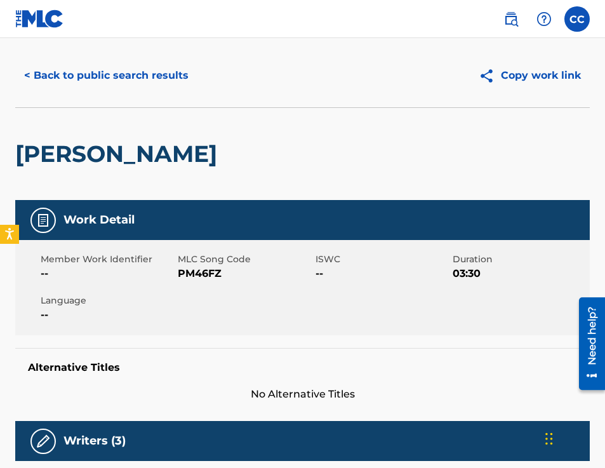
scroll to position [6, 0]
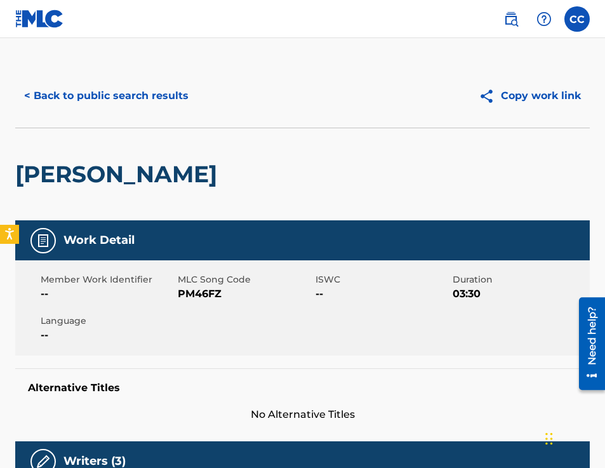
click at [530, 92] on button "Copy work link" at bounding box center [530, 96] width 120 height 32
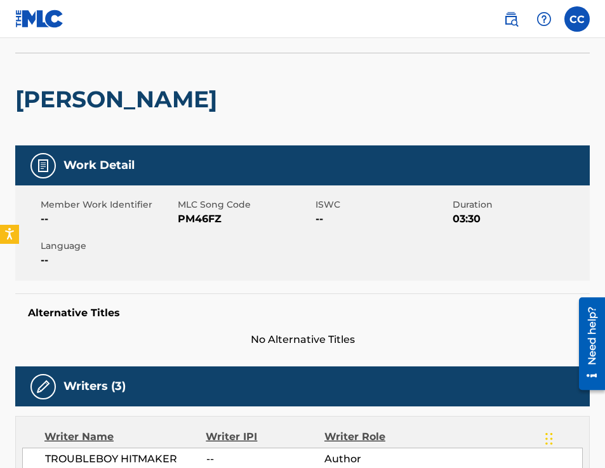
scroll to position [0, 0]
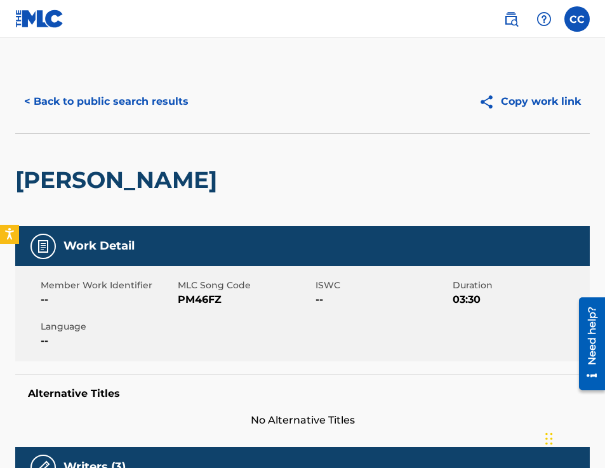
click at [160, 103] on button "< Back to public search results" at bounding box center [106, 102] width 182 height 32
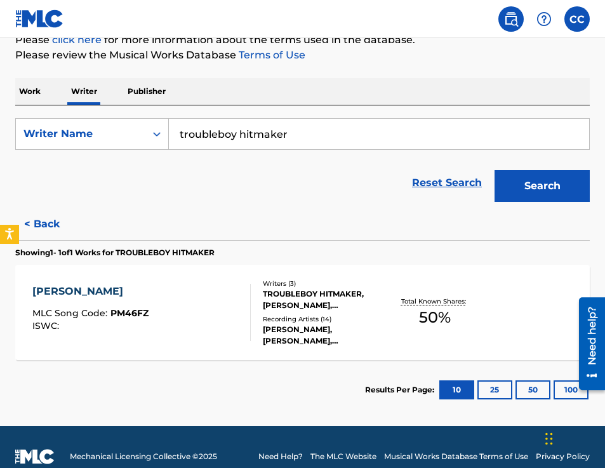
scroll to position [160, 0]
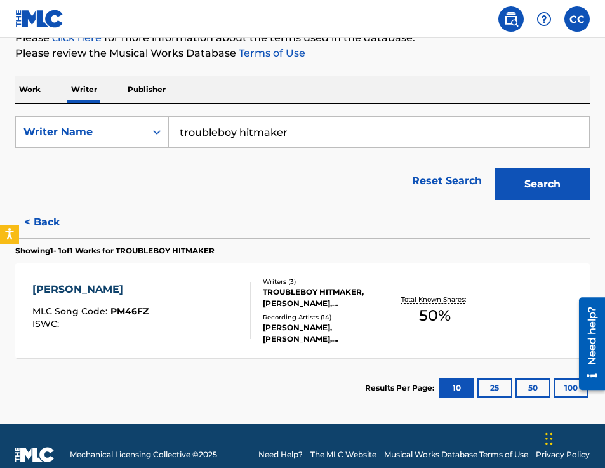
click at [147, 331] on div "[PERSON_NAME] MLC Song Code : PM46FZ ISWC :" at bounding box center [141, 310] width 218 height 57
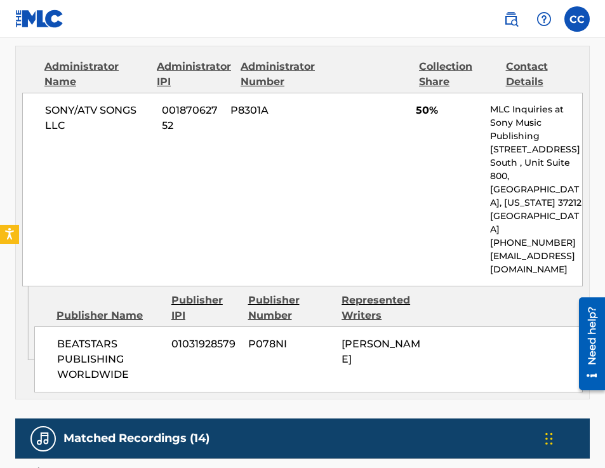
scroll to position [622, 0]
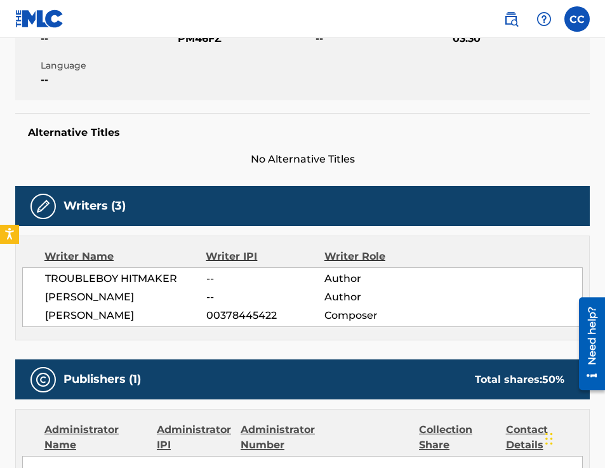
scroll to position [177, 0]
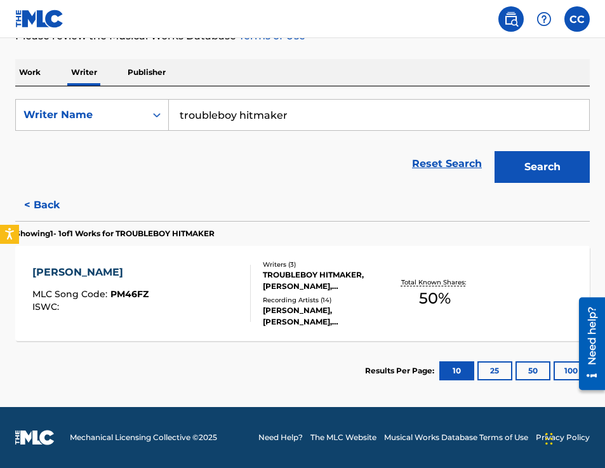
click at [227, 118] on input "troubleboy hitmaker" at bounding box center [379, 115] width 420 height 30
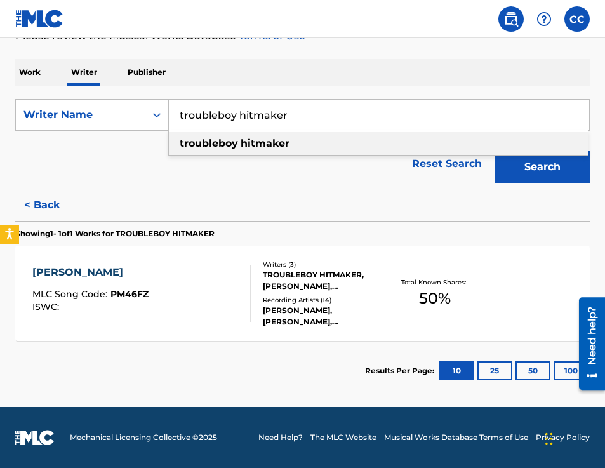
click at [227, 118] on input "troubleboy hitmaker" at bounding box center [379, 115] width 420 height 30
click at [245, 139] on span "[PERSON_NAME]" at bounding box center [276, 143] width 89 height 12
type input "[PERSON_NAME]"
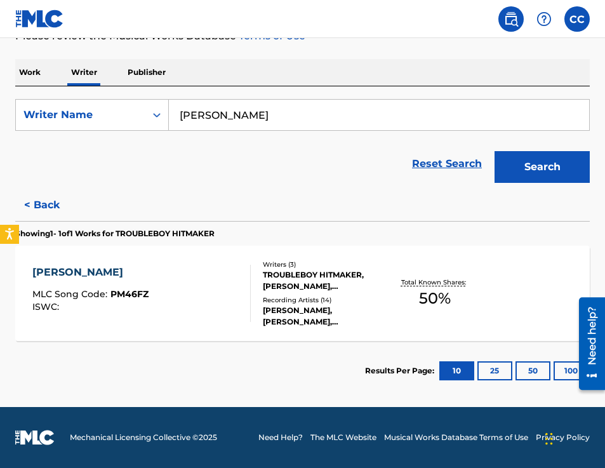
click at [516, 149] on div "Search" at bounding box center [539, 163] width 102 height 51
click at [516, 168] on button "Search" at bounding box center [542, 167] width 95 height 32
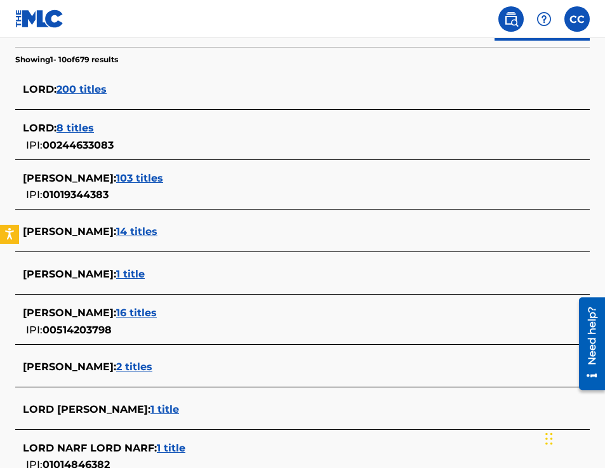
scroll to position [314, 0]
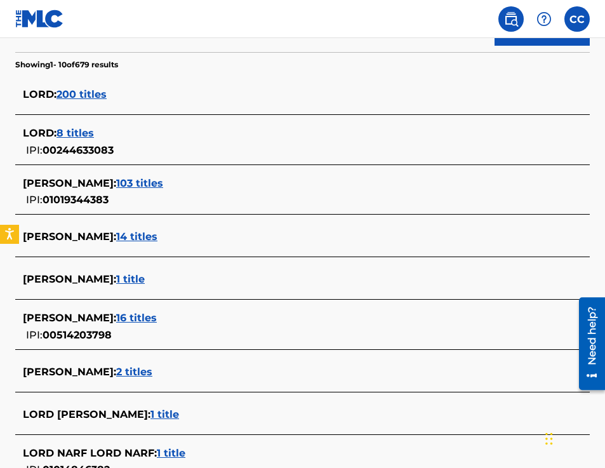
click at [163, 178] on span "103 titles" at bounding box center [139, 183] width 47 height 12
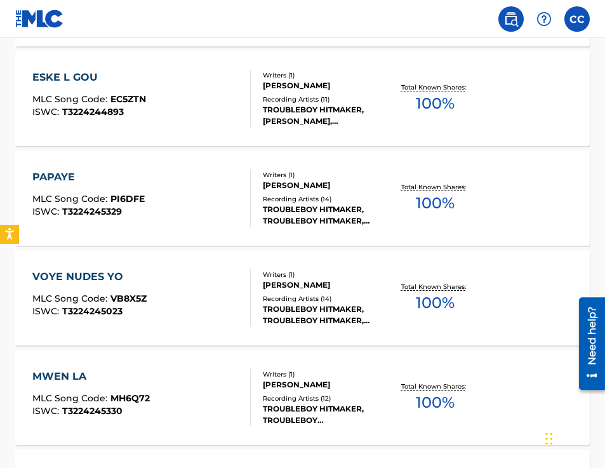
scroll to position [1080, 0]
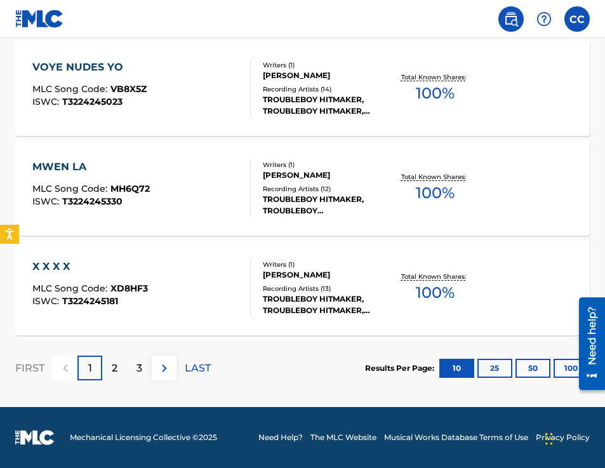
click at [562, 368] on button "100" at bounding box center [571, 368] width 35 height 19
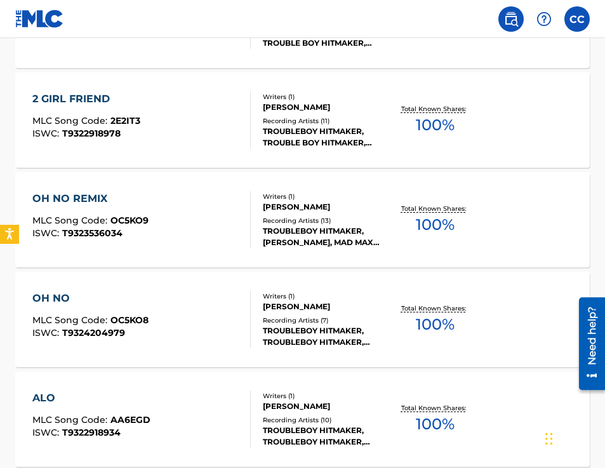
scroll to position [5649, 0]
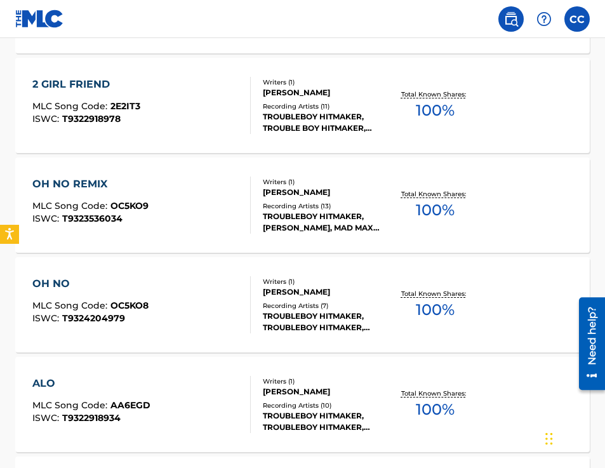
click at [85, 305] on span "MLC Song Code :" at bounding box center [71, 305] width 78 height 11
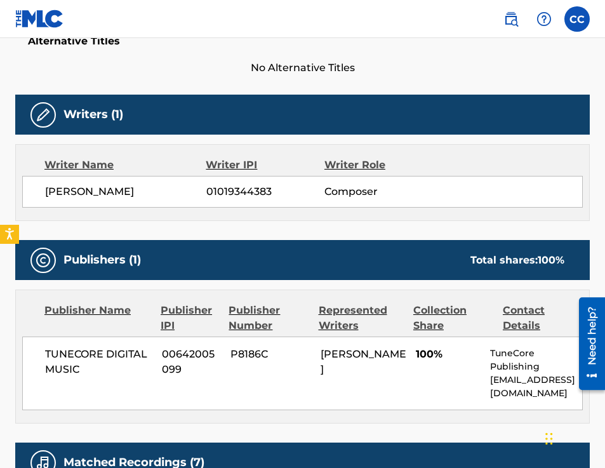
scroll to position [363, 0]
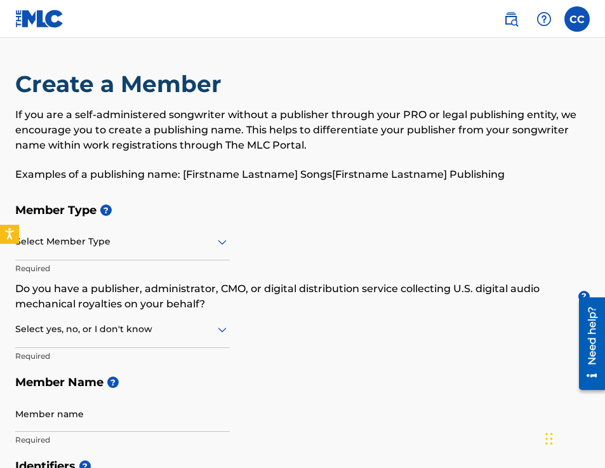
click at [505, 13] on img at bounding box center [511, 18] width 15 height 15
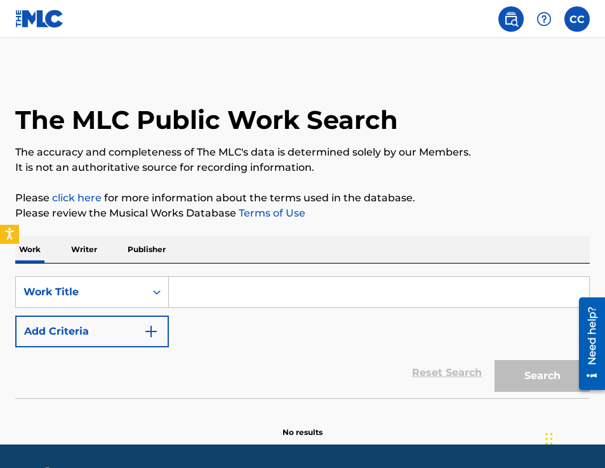
click at [284, 291] on input "Search Form" at bounding box center [379, 292] width 420 height 30
click at [74, 246] on p "Writer" at bounding box center [84, 249] width 34 height 27
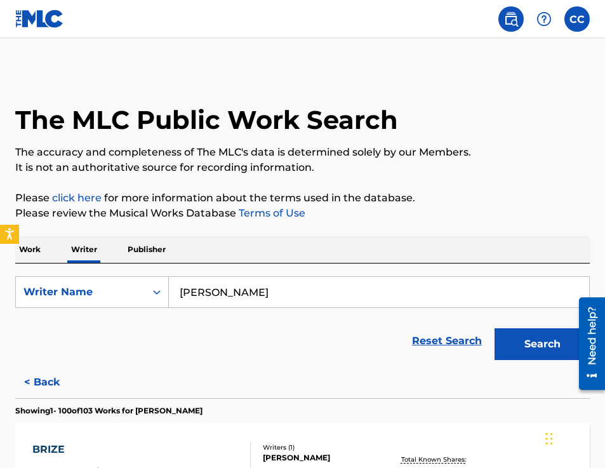
click at [217, 300] on input "[PERSON_NAME]" at bounding box center [379, 292] width 420 height 30
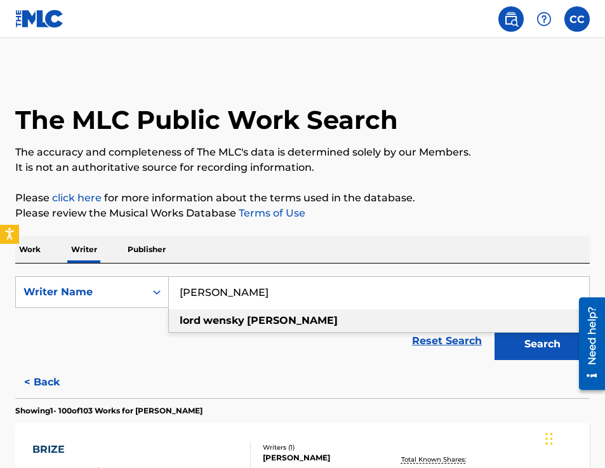
click at [217, 300] on input "[PERSON_NAME]" at bounding box center [379, 292] width 420 height 30
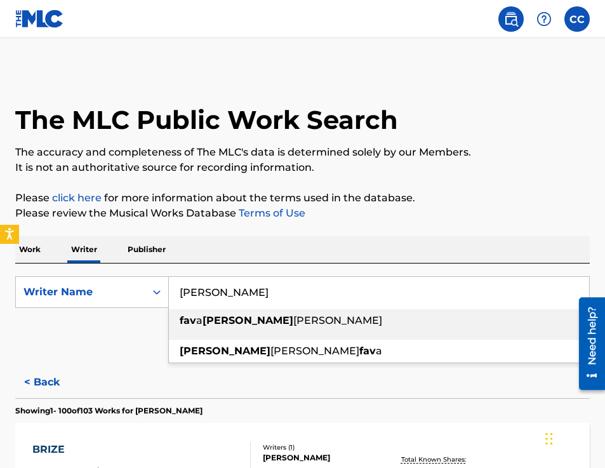
click at [230, 325] on strong "[PERSON_NAME]" at bounding box center [248, 320] width 91 height 12
type input "[PERSON_NAME] [PERSON_NAME]"
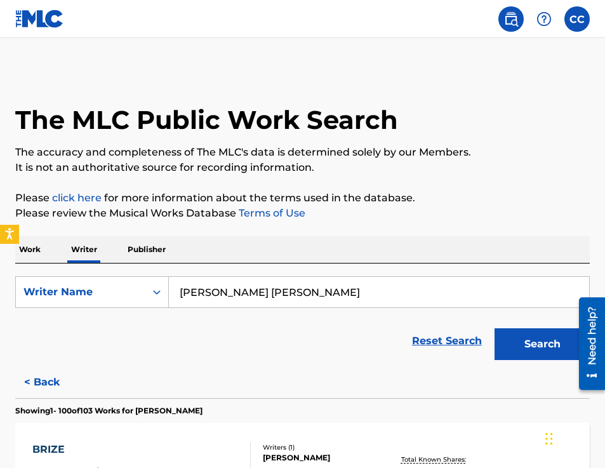
click at [256, 291] on input "[PERSON_NAME] [PERSON_NAME]" at bounding box center [379, 292] width 420 height 30
click at [540, 344] on button "Search" at bounding box center [542, 344] width 95 height 32
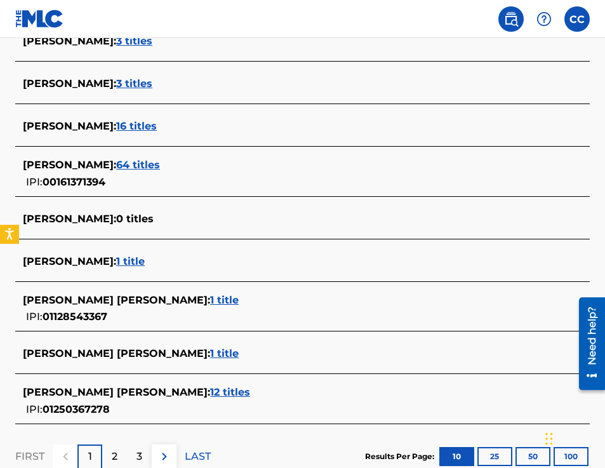
scroll to position [412, 0]
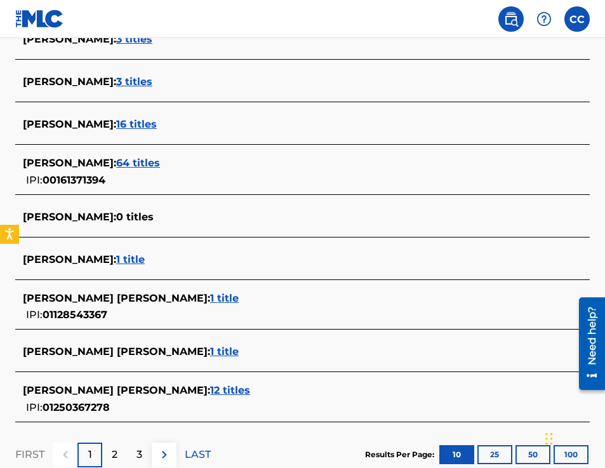
click at [210, 298] on span "1 title" at bounding box center [224, 298] width 29 height 12
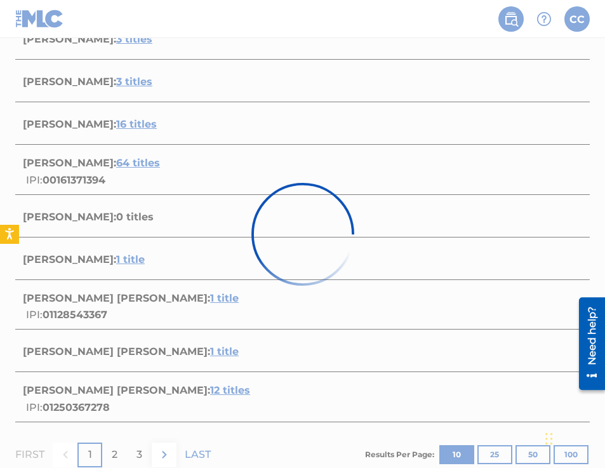
scroll to position [177, 0]
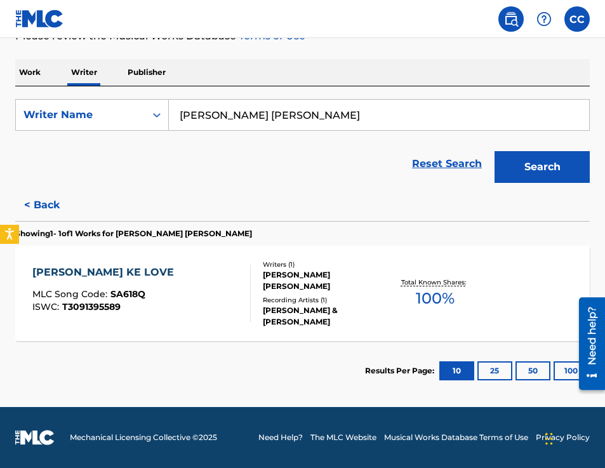
click at [325, 287] on div "[PERSON_NAME] [PERSON_NAME]" at bounding box center [325, 280] width 124 height 23
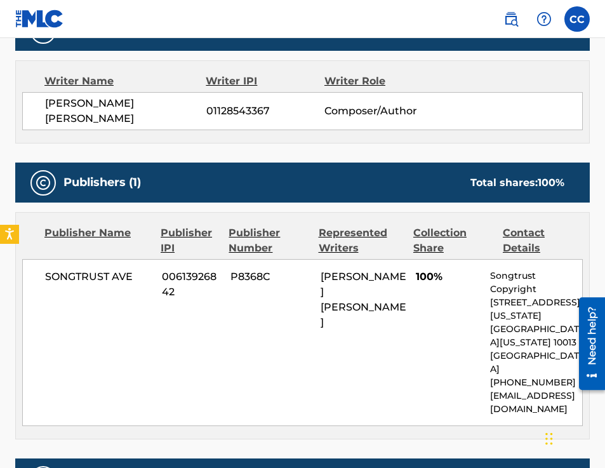
scroll to position [595, 0]
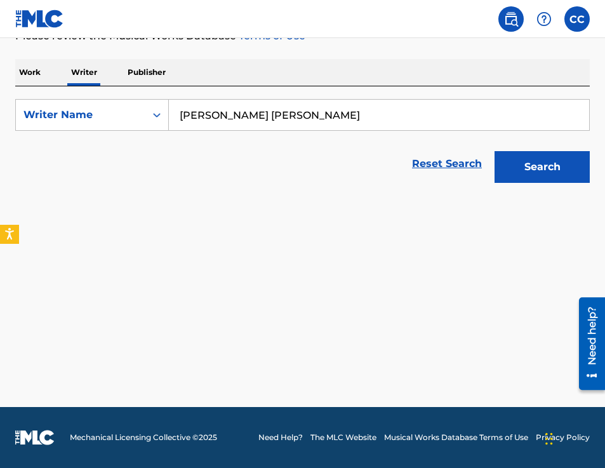
scroll to position [4, 0]
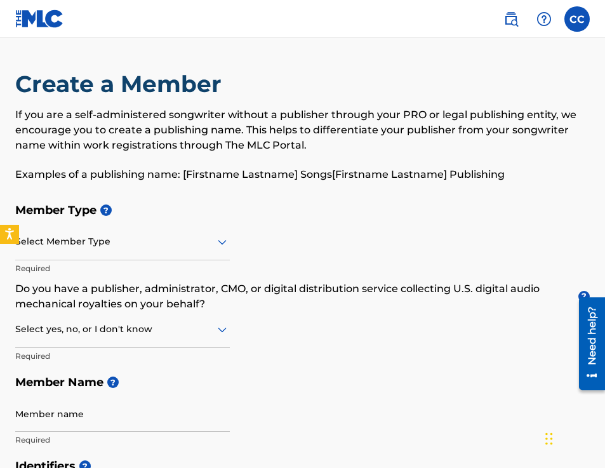
click at [504, 18] on img at bounding box center [511, 18] width 15 height 15
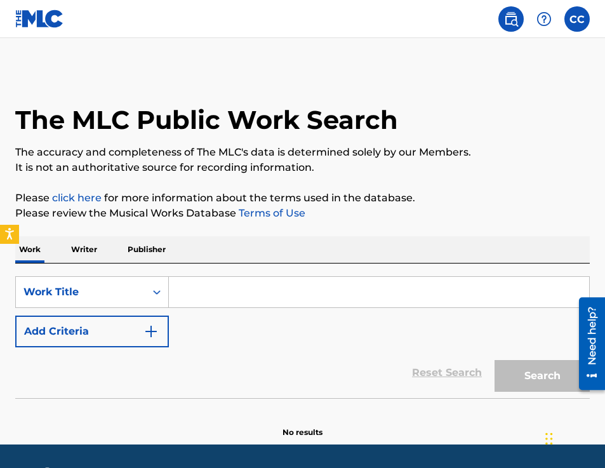
click at [235, 302] on input "Search Form" at bounding box center [379, 292] width 420 height 30
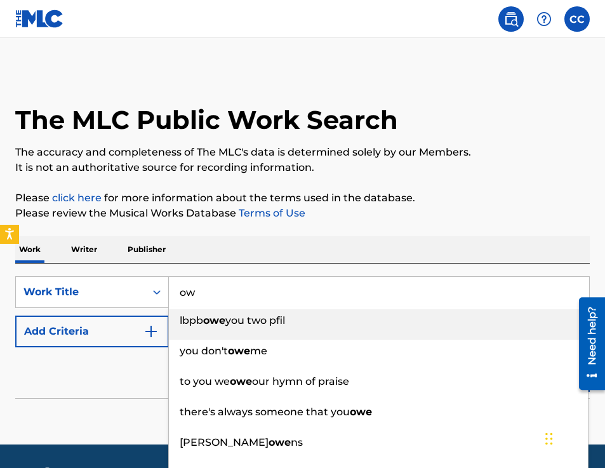
type input "o"
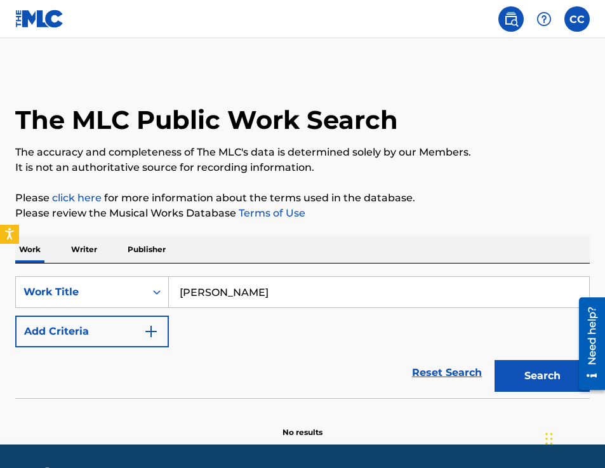
click at [495, 360] on button "Search" at bounding box center [542, 376] width 95 height 32
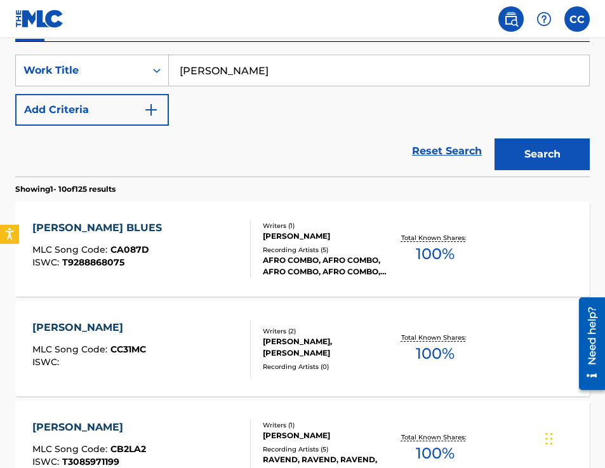
scroll to position [204, 0]
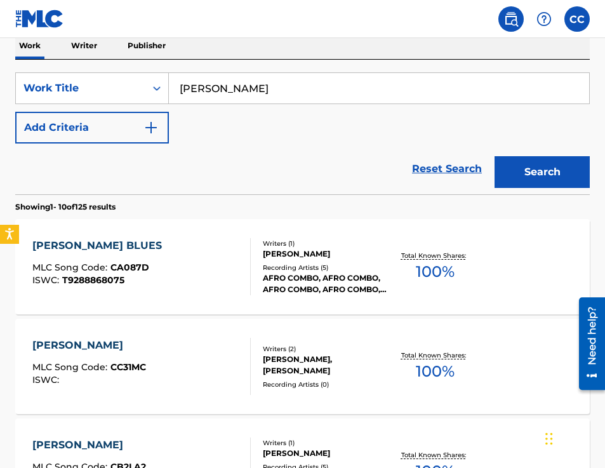
click at [272, 81] on input "[PERSON_NAME]" at bounding box center [379, 88] width 420 height 30
click at [272, 88] on input "[PERSON_NAME]" at bounding box center [379, 88] width 420 height 30
click at [528, 175] on button "Search" at bounding box center [542, 172] width 95 height 32
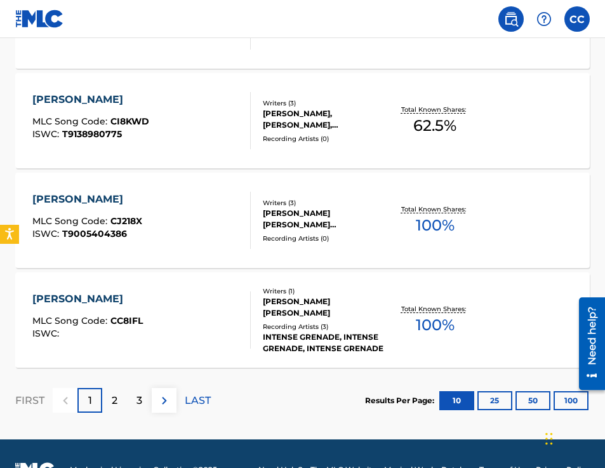
scroll to position [1080, 0]
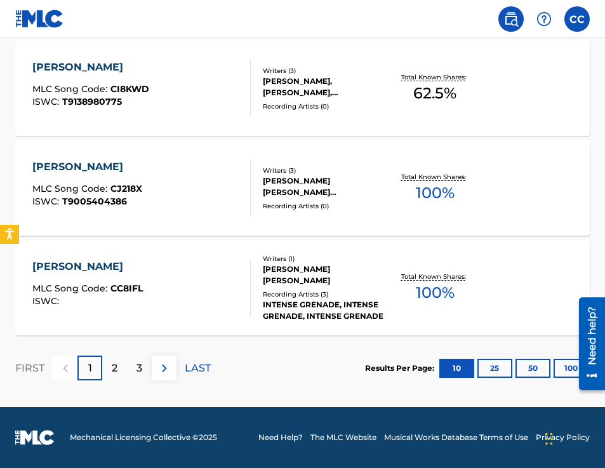
click at [566, 368] on button "100" at bounding box center [571, 368] width 35 height 19
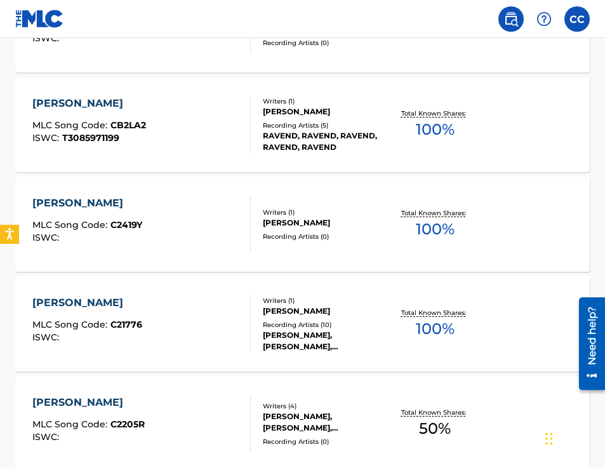
scroll to position [0, 0]
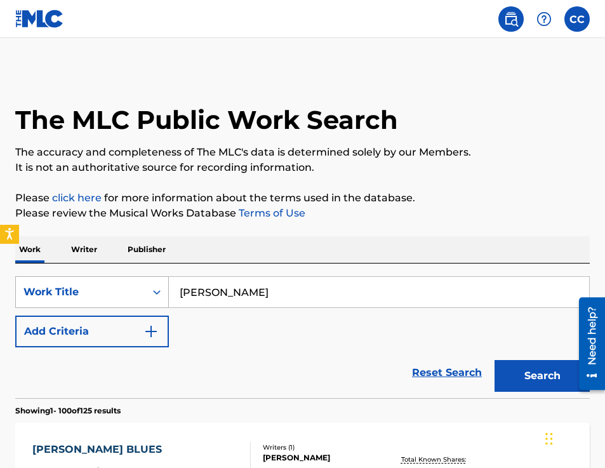
drag, startPoint x: 215, startPoint y: 295, endPoint x: 118, endPoint y: 280, distance: 98.3
click at [118, 280] on div "SearchWithCriteria175792cc-3314-41a0-a8f0-b63026751365 Work Title [PERSON_NAME]" at bounding box center [302, 292] width 575 height 32
click at [495, 360] on button "Search" at bounding box center [542, 376] width 95 height 32
click at [237, 300] on input "[PERSON_NAME]" at bounding box center [379, 292] width 420 height 30
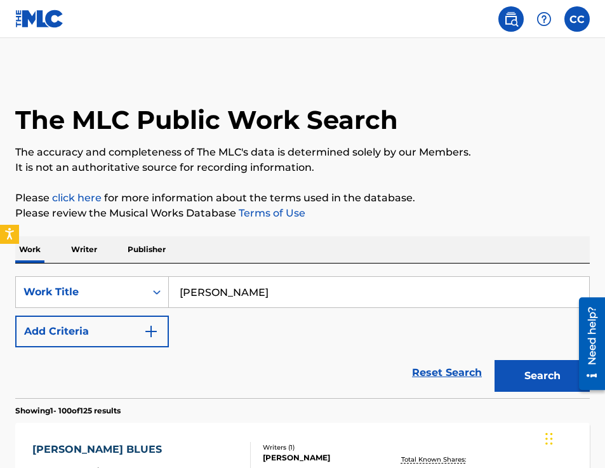
click at [237, 300] on input "[PERSON_NAME]" at bounding box center [379, 292] width 420 height 30
click at [495, 360] on button "Search" at bounding box center [542, 376] width 95 height 32
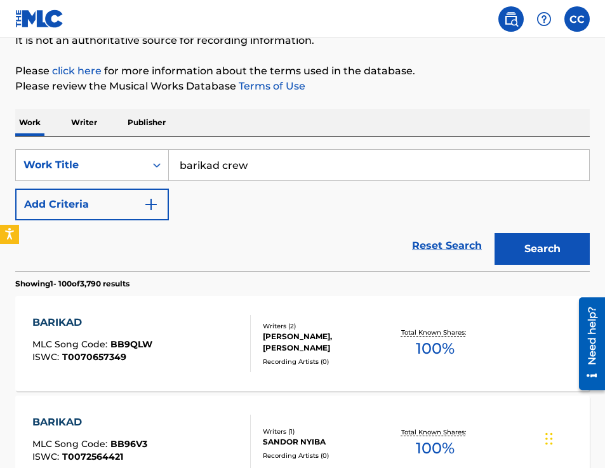
scroll to position [10, 0]
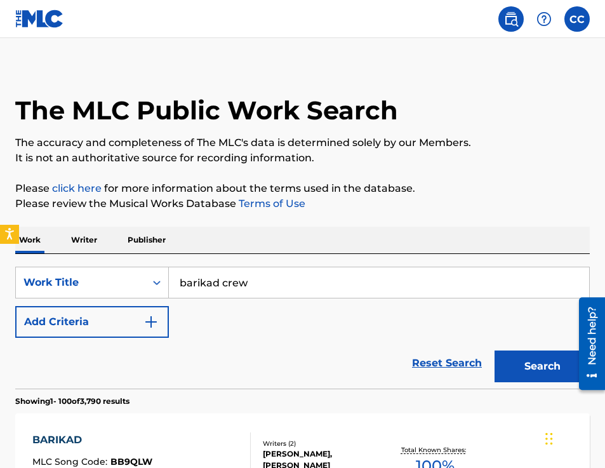
click at [302, 271] on input "barikad crew" at bounding box center [379, 282] width 420 height 30
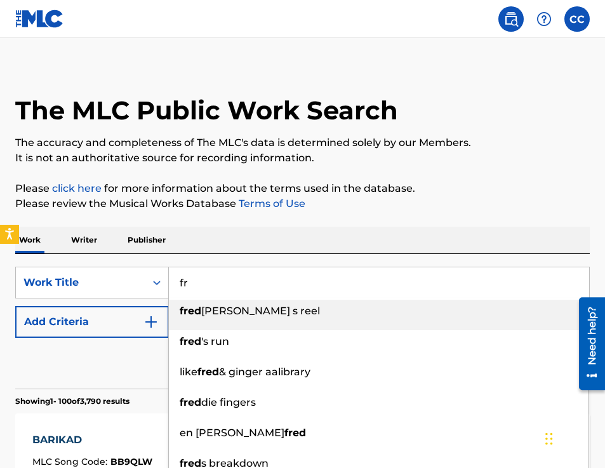
type input "f"
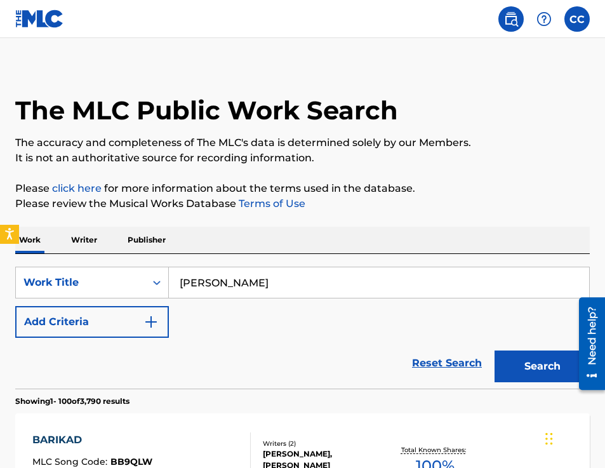
click at [495, 351] on button "Search" at bounding box center [542, 367] width 95 height 32
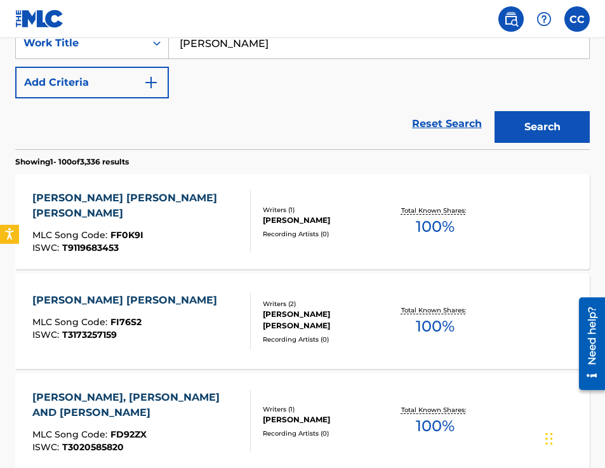
scroll to position [0, 0]
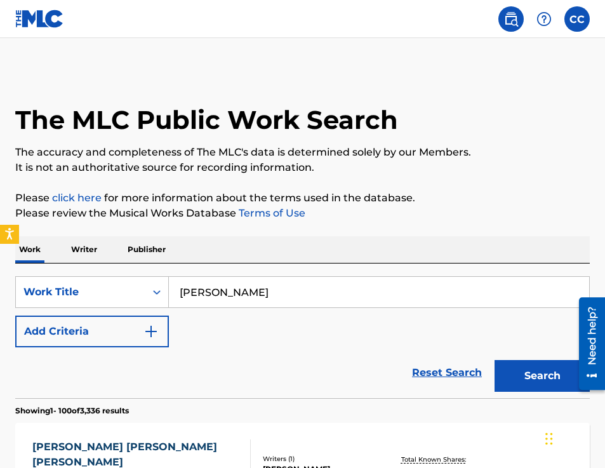
click at [265, 293] on input "[PERSON_NAME]" at bounding box center [379, 292] width 420 height 30
type input "[PERSON_NAME]"
click at [85, 252] on p "Writer" at bounding box center [84, 249] width 34 height 27
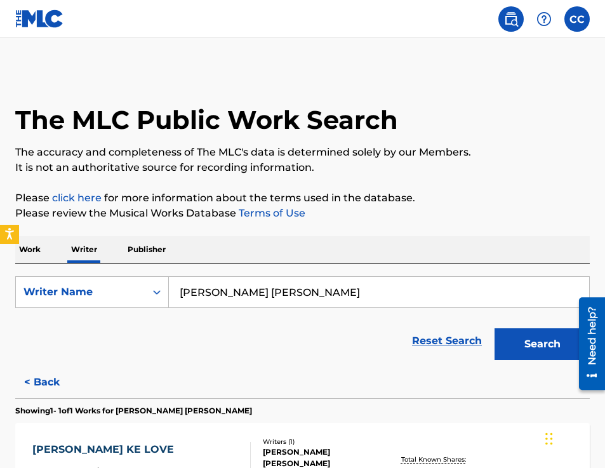
click at [276, 292] on input "[PERSON_NAME] [PERSON_NAME]" at bounding box center [379, 292] width 420 height 30
click at [274, 291] on input "[PERSON_NAME] [PERSON_NAME]" at bounding box center [379, 292] width 420 height 30
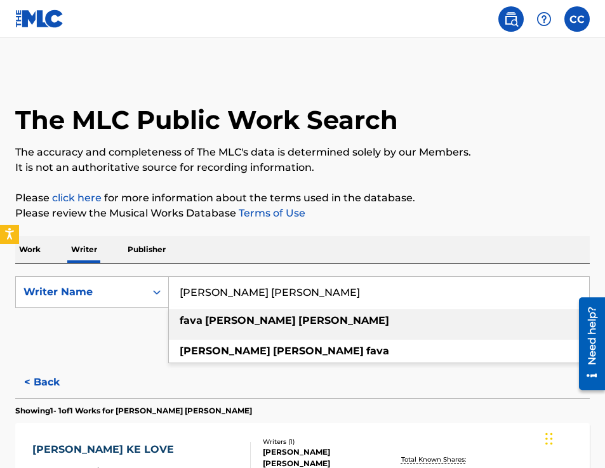
click at [274, 291] on input "[PERSON_NAME] [PERSON_NAME]" at bounding box center [379, 292] width 420 height 30
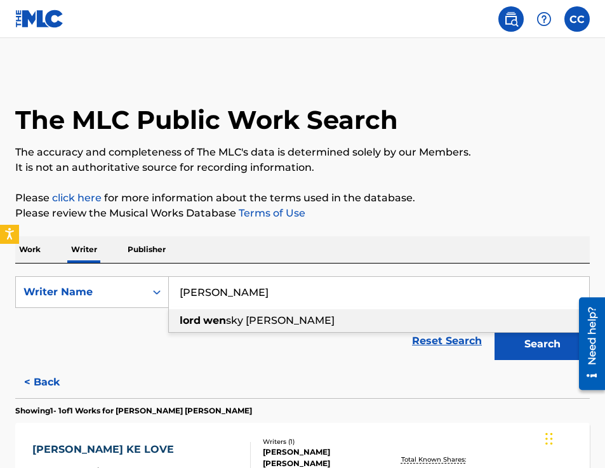
click at [312, 326] on div "lord wen sky [PERSON_NAME]" at bounding box center [378, 320] width 419 height 23
type input "[PERSON_NAME]"
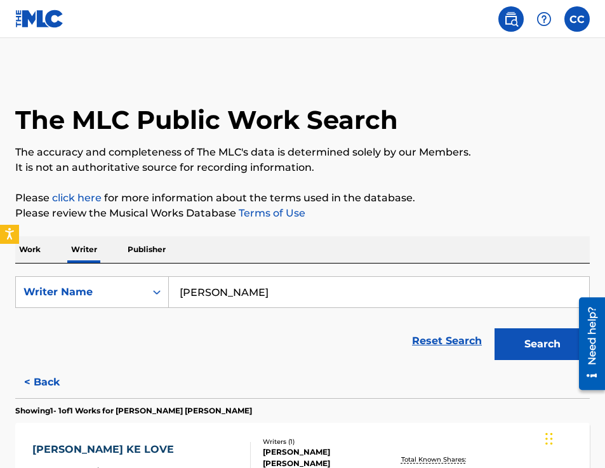
click at [523, 343] on button "Search" at bounding box center [542, 344] width 95 height 32
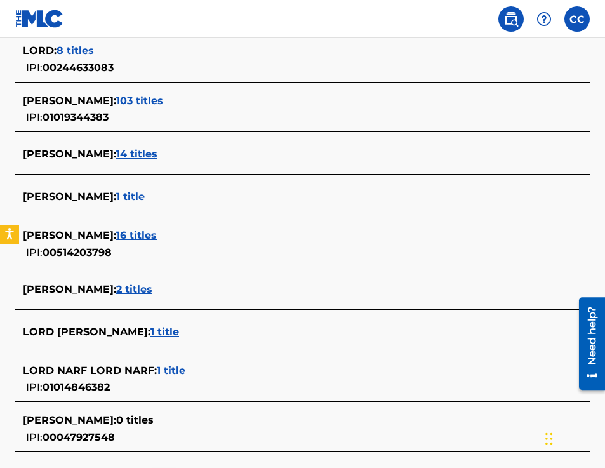
scroll to position [394, 0]
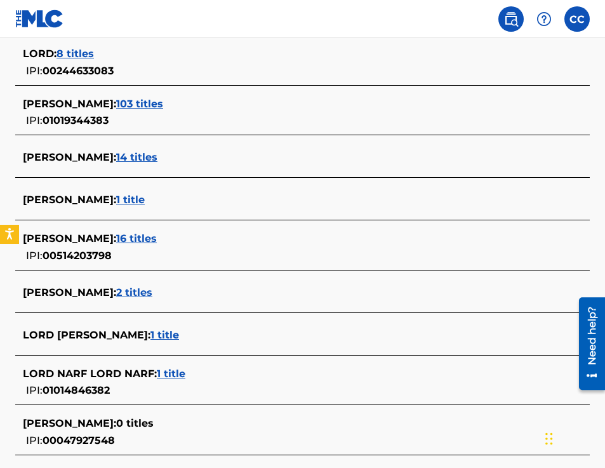
click at [157, 159] on span "14 titles" at bounding box center [136, 157] width 41 height 12
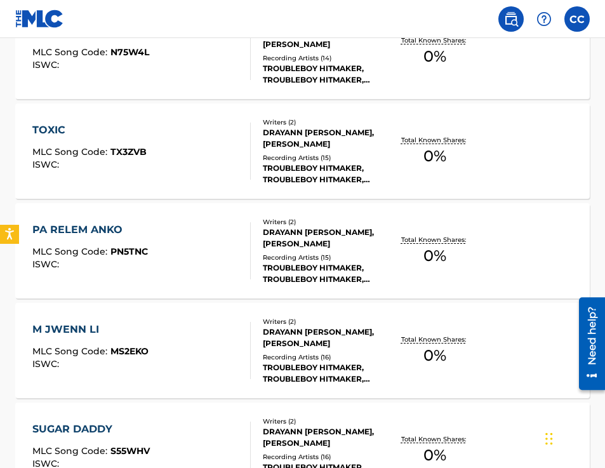
scroll to position [1080, 0]
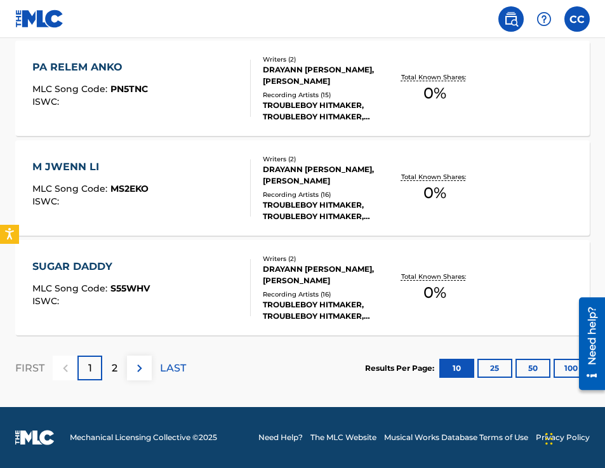
click at [208, 311] on div "SUGAR DADDY MLC Song Code : S55WHV ISWC :" at bounding box center [141, 287] width 218 height 57
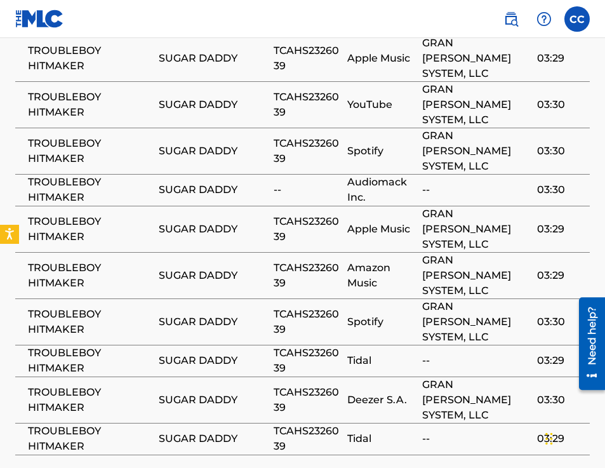
scroll to position [767, 0]
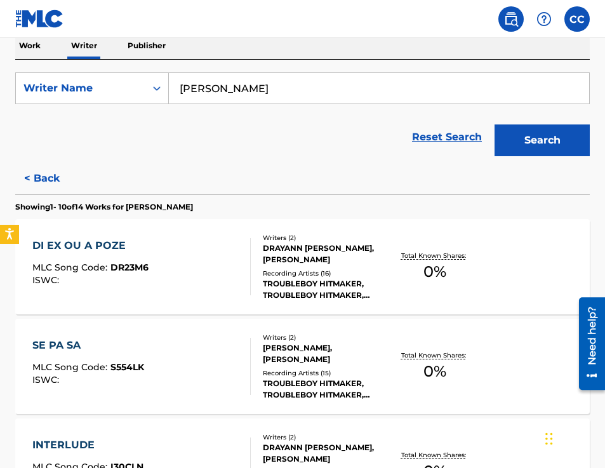
scroll to position [194, 0]
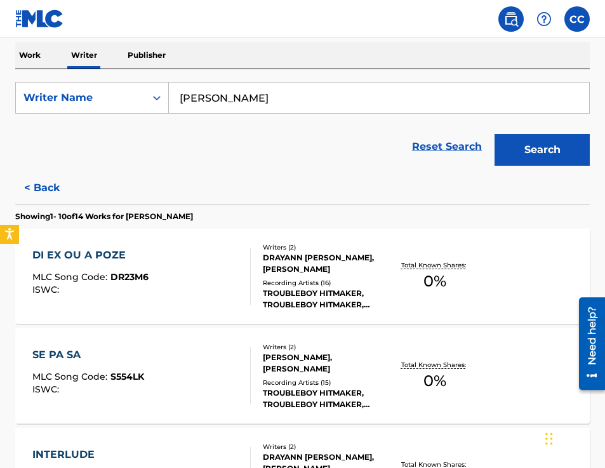
click at [47, 191] on button "< Back" at bounding box center [53, 188] width 76 height 32
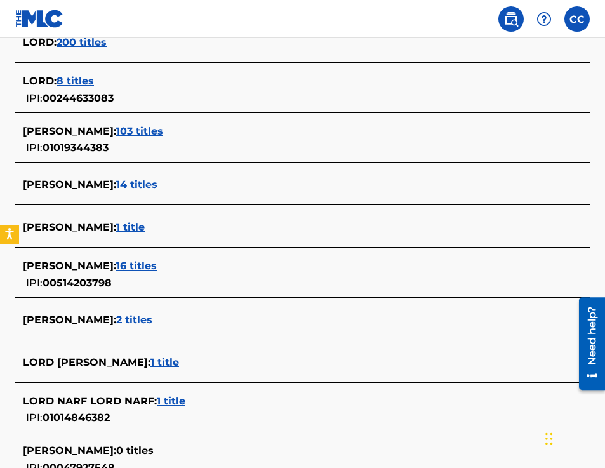
scroll to position [392, 0]
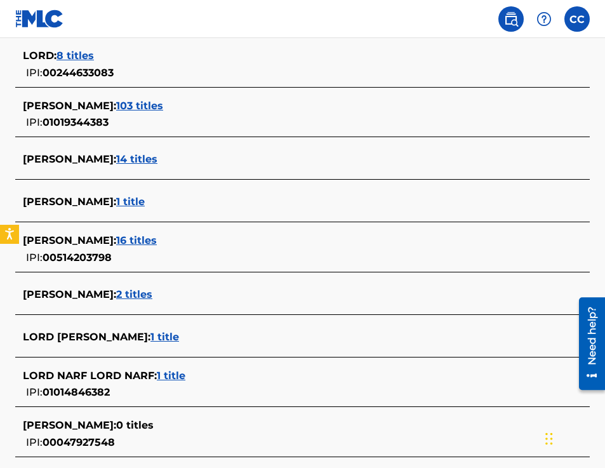
click at [128, 291] on span "2 titles" at bounding box center [134, 294] width 36 height 12
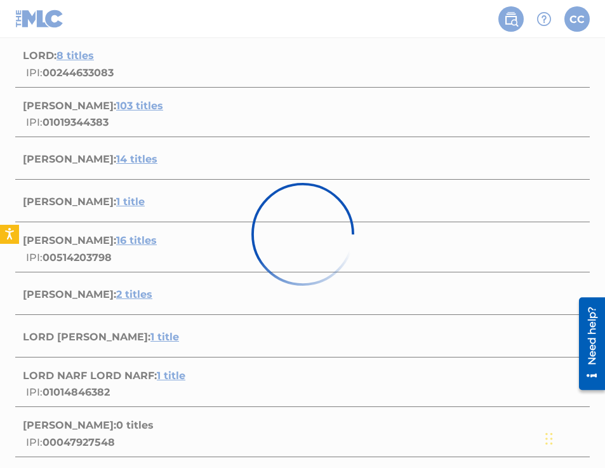
scroll to position [277, 0]
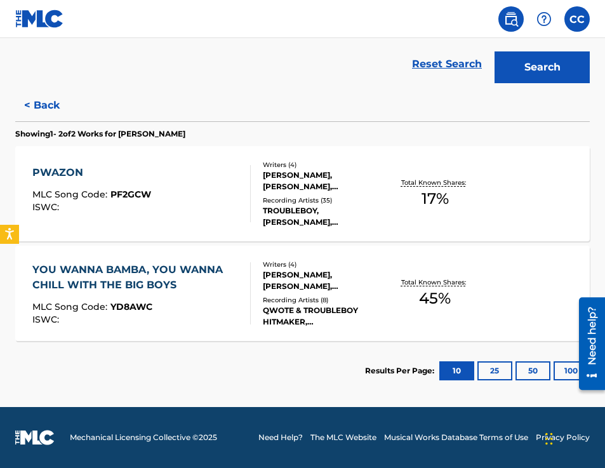
click at [163, 278] on div "YOU WANNA BAMBA, YOU WANNA CHILL WITH THE BIG BOYS" at bounding box center [136, 277] width 208 height 30
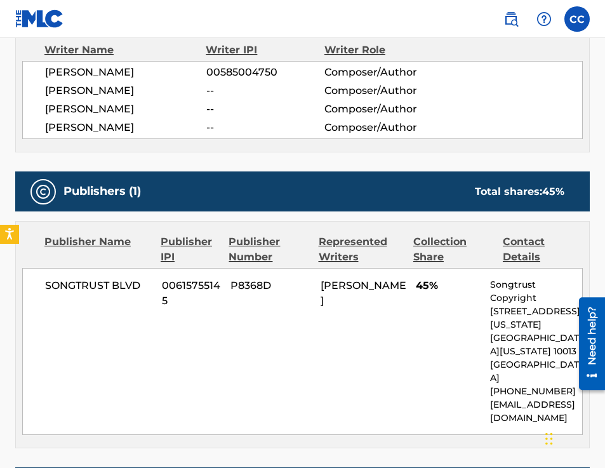
scroll to position [593, 0]
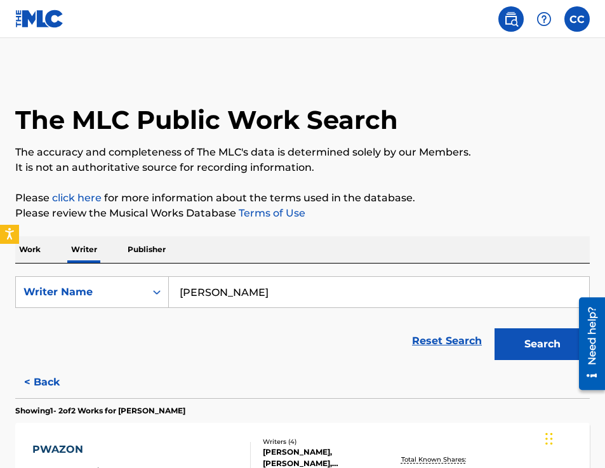
click at [298, 287] on input "[PERSON_NAME]" at bounding box center [379, 292] width 420 height 30
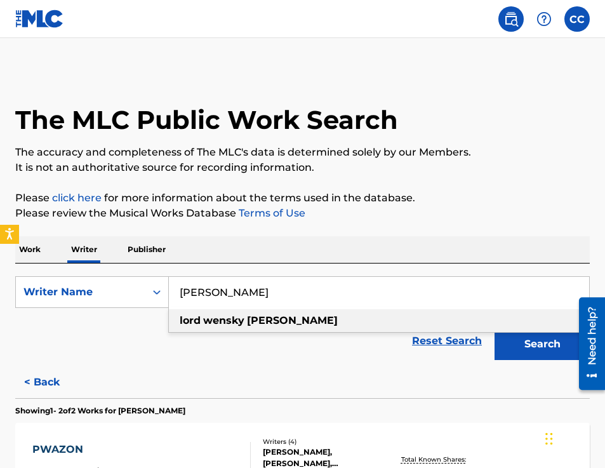
click at [298, 287] on input "[PERSON_NAME]" at bounding box center [379, 292] width 420 height 30
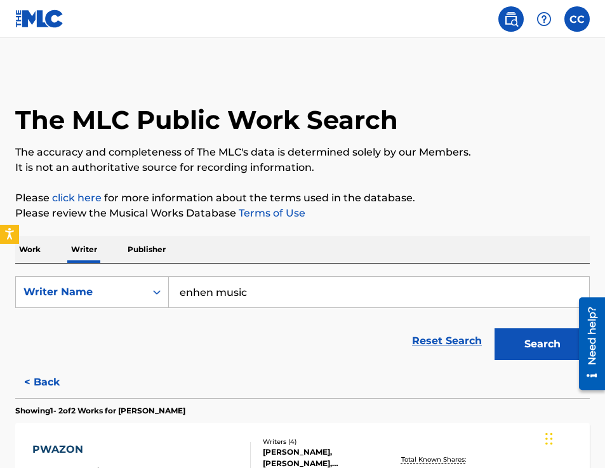
type input "enhen music"
click at [131, 241] on p "Publisher" at bounding box center [147, 249] width 46 height 27
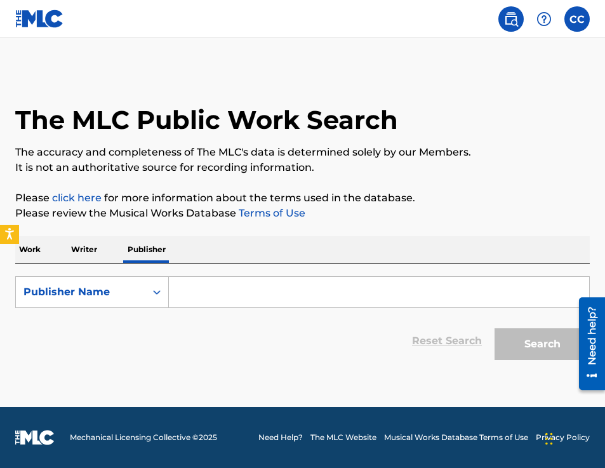
click at [230, 276] on div "SearchWithCriteriab21e0724-b242-4e3c-a581-fd1b6b166edb Publisher Name Reset Sea…" at bounding box center [302, 315] width 575 height 103
click at [220, 290] on input "Search Form" at bounding box center [379, 292] width 420 height 30
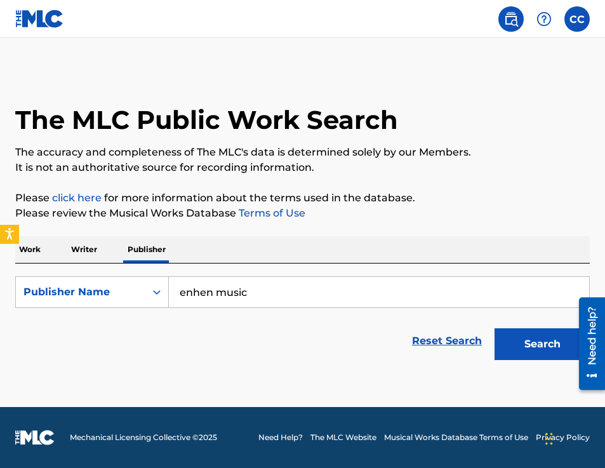
type input "enhen music"
click at [495, 328] on button "Search" at bounding box center [542, 344] width 95 height 32
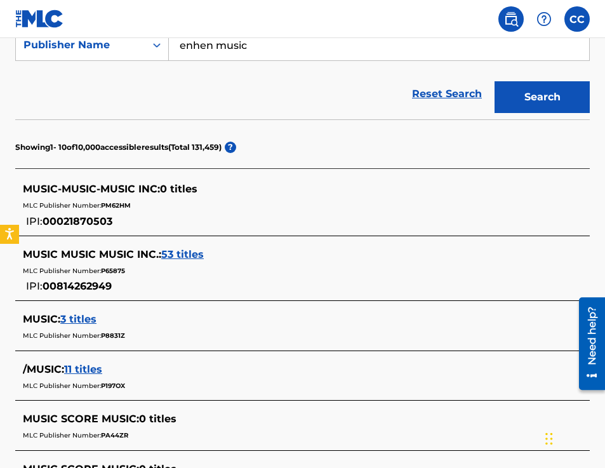
scroll to position [329, 0]
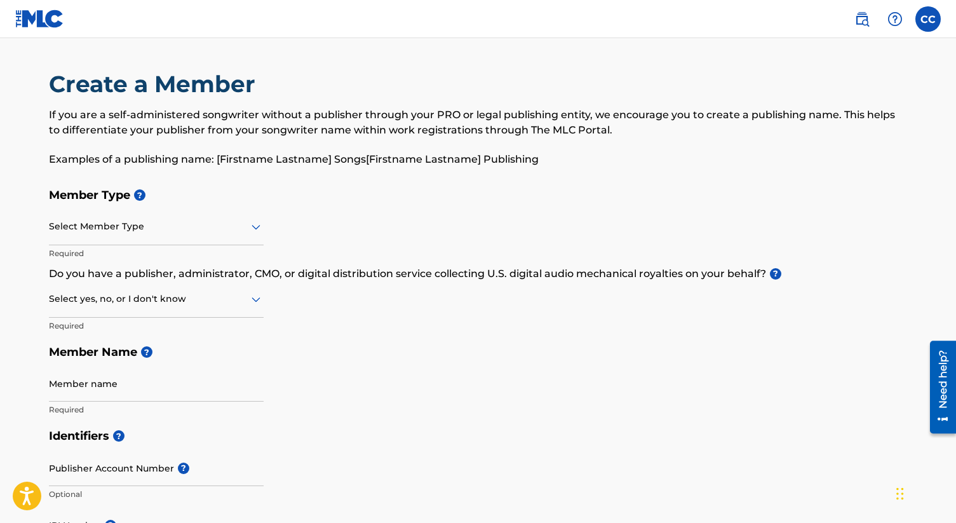
click at [34, 5] on link at bounding box center [39, 18] width 49 height 37
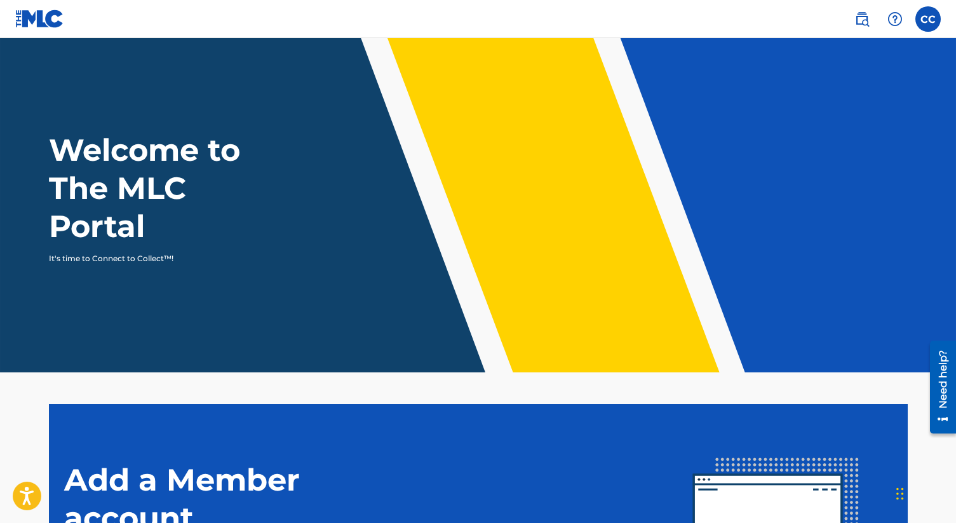
click at [605, 24] on img at bounding box center [861, 18] width 15 height 15
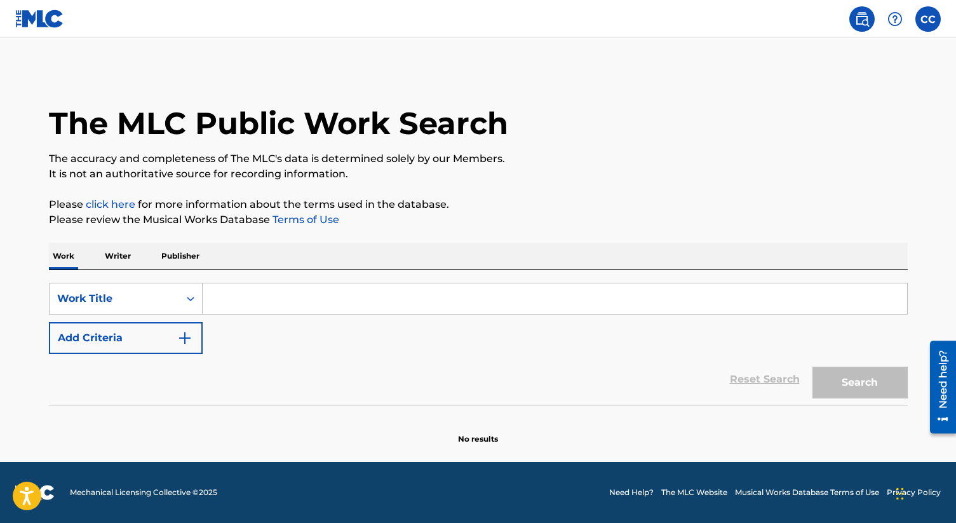
click at [178, 259] on p "Publisher" at bounding box center [180, 256] width 46 height 27
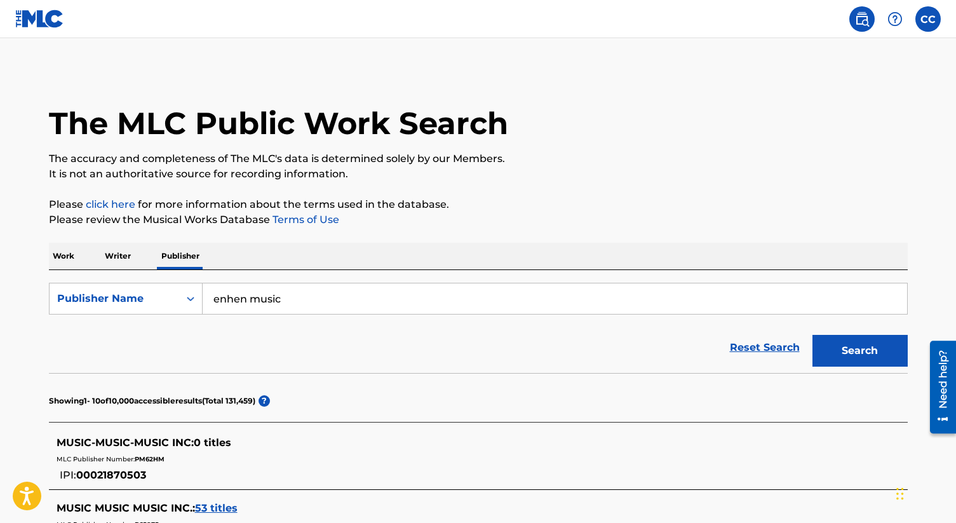
click at [128, 266] on p "Writer" at bounding box center [118, 256] width 34 height 27
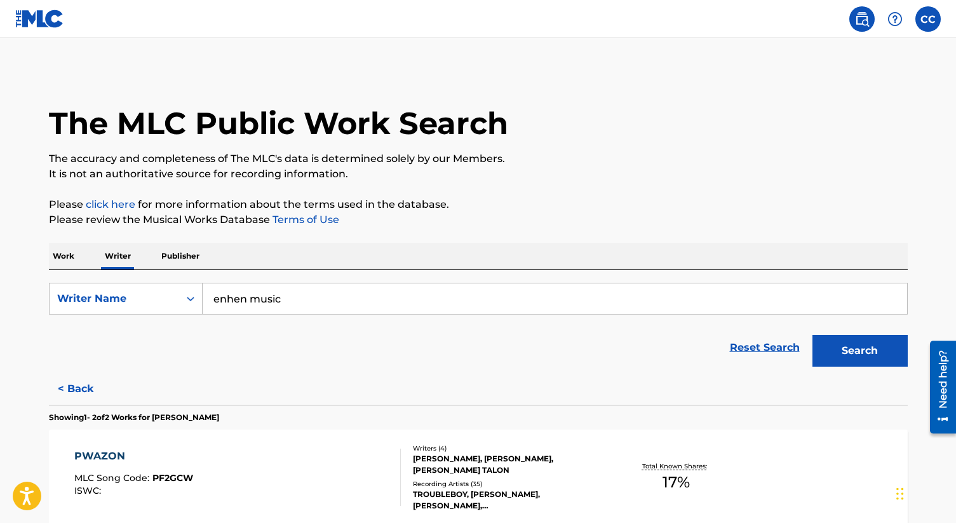
click at [86, 262] on div "Work Writer Publisher" at bounding box center [478, 256] width 859 height 27
click at [605, 20] on img at bounding box center [861, 18] width 15 height 15
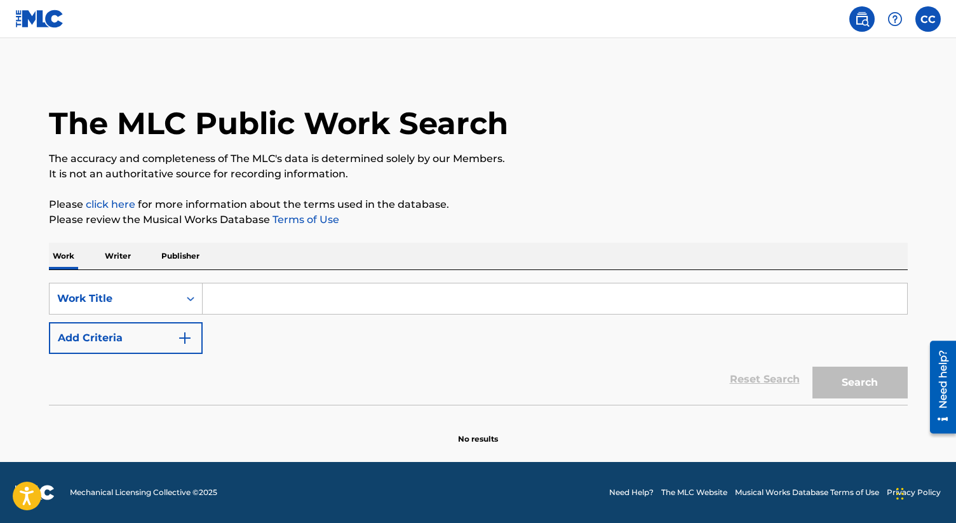
click at [605, 22] on label at bounding box center [927, 18] width 25 height 25
click at [605, 19] on input "CC [PERSON_NAME] [EMAIL_ADDRESS][DOMAIN_NAME] Notification Preferences Profile …" at bounding box center [928, 19] width 0 height 0
click at [605, 157] on link "Profile" at bounding box center [802, 157] width 25 height 11
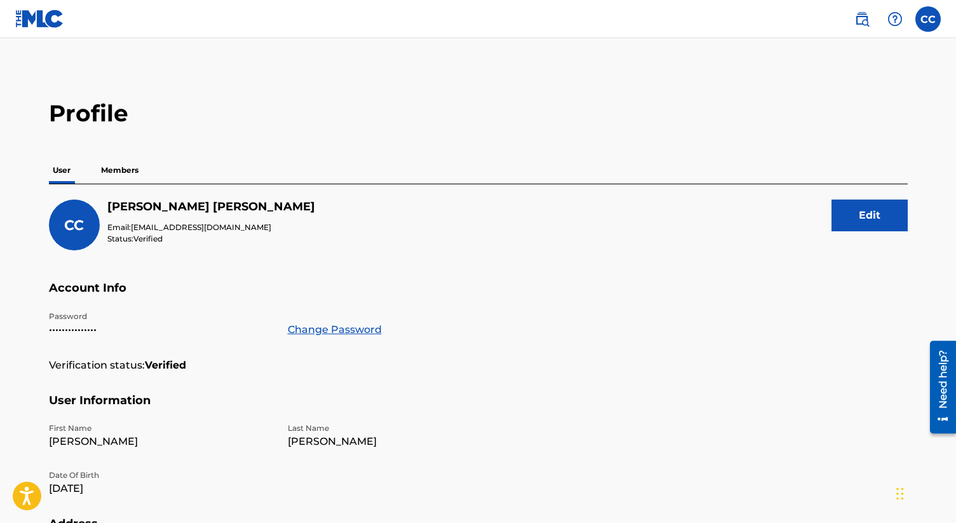
click at [105, 167] on p "Members" at bounding box center [119, 170] width 45 height 27
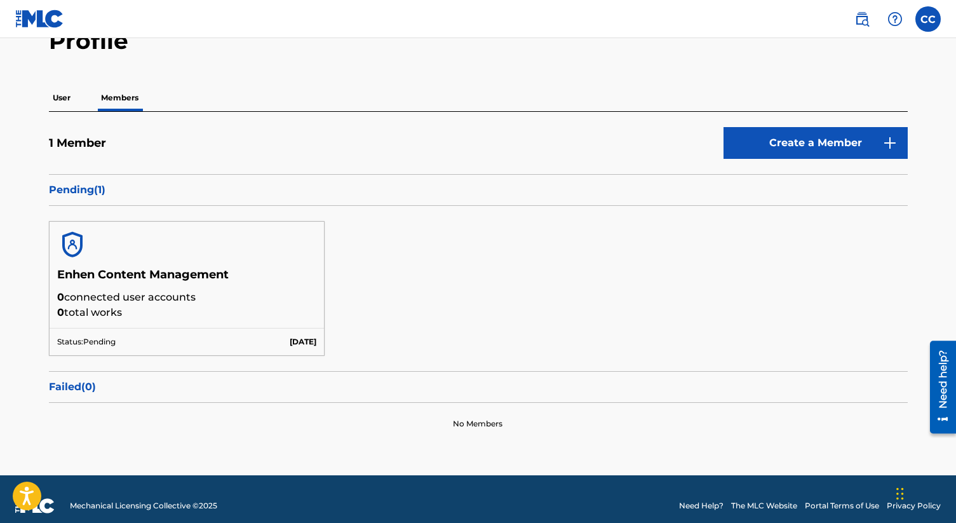
scroll to position [63, 0]
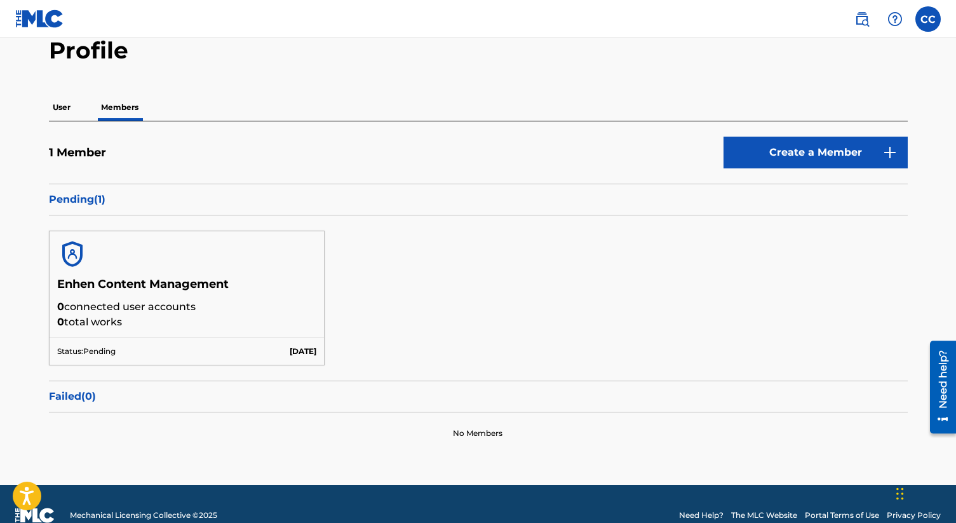
click at [605, 141] on link "Create a Member" at bounding box center [815, 153] width 184 height 32
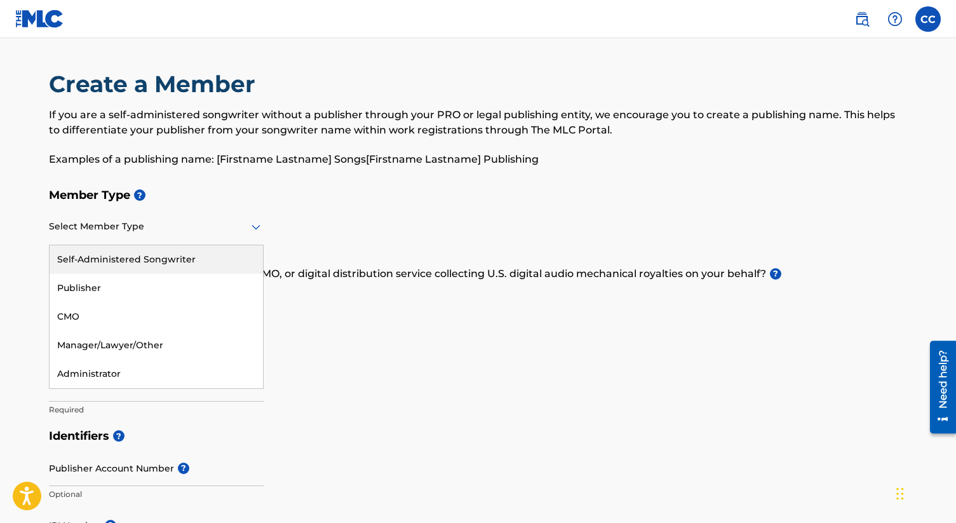
click at [235, 225] on div at bounding box center [156, 226] width 215 height 16
click at [184, 262] on div "Self-Administered Songwriter" at bounding box center [156, 259] width 213 height 29
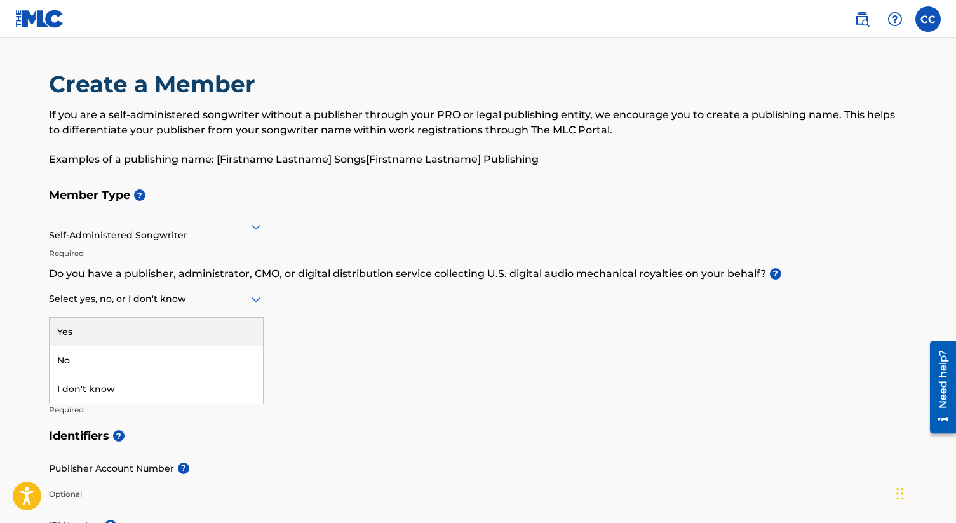
click at [190, 309] on div "Select yes, no, or I don't know" at bounding box center [156, 299] width 215 height 36
click at [167, 331] on div "Yes" at bounding box center [156, 332] width 213 height 29
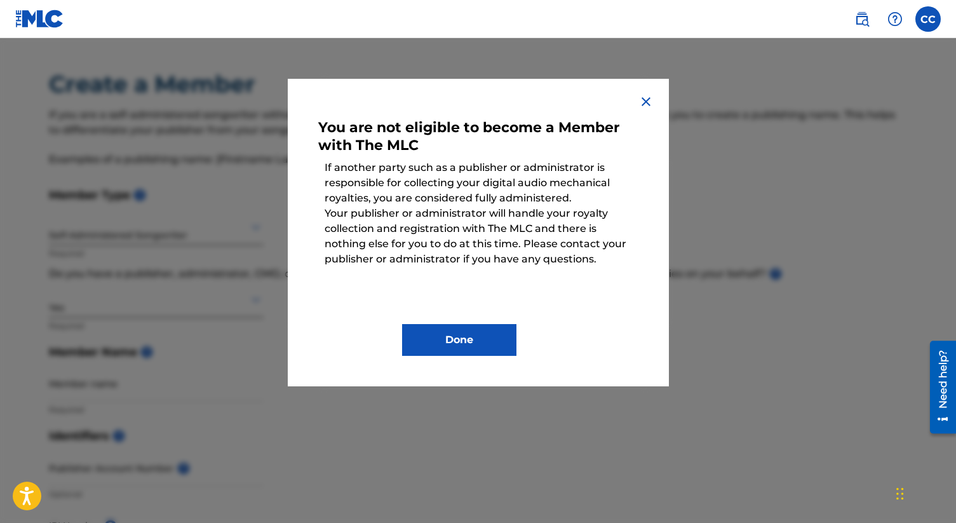
click at [605, 101] on img at bounding box center [645, 101] width 15 height 15
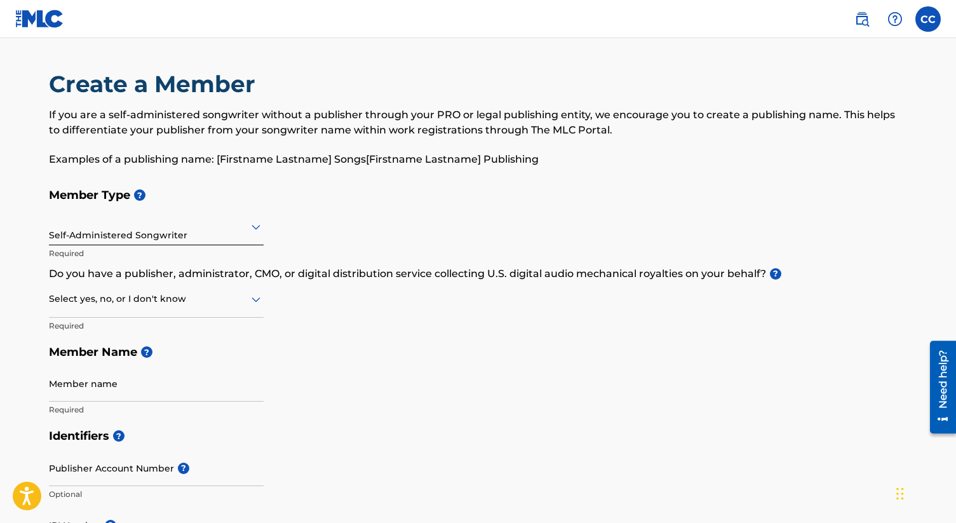
scroll to position [252, 0]
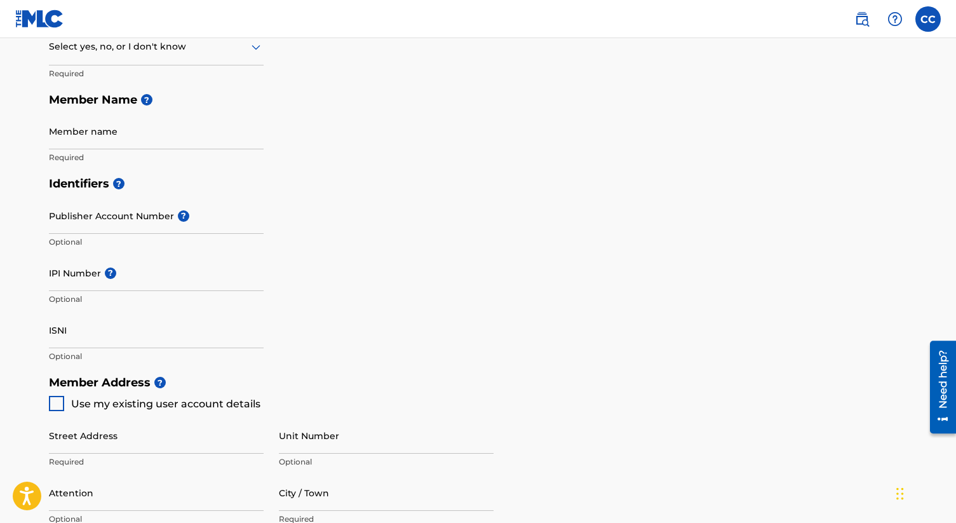
scroll to position [63, 0]
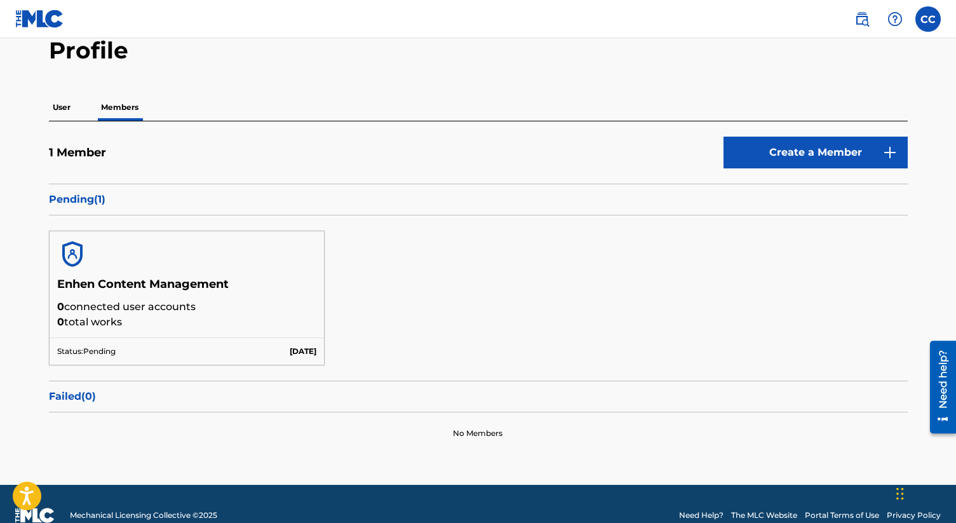
click at [62, 116] on p "User" at bounding box center [61, 107] width 25 height 27
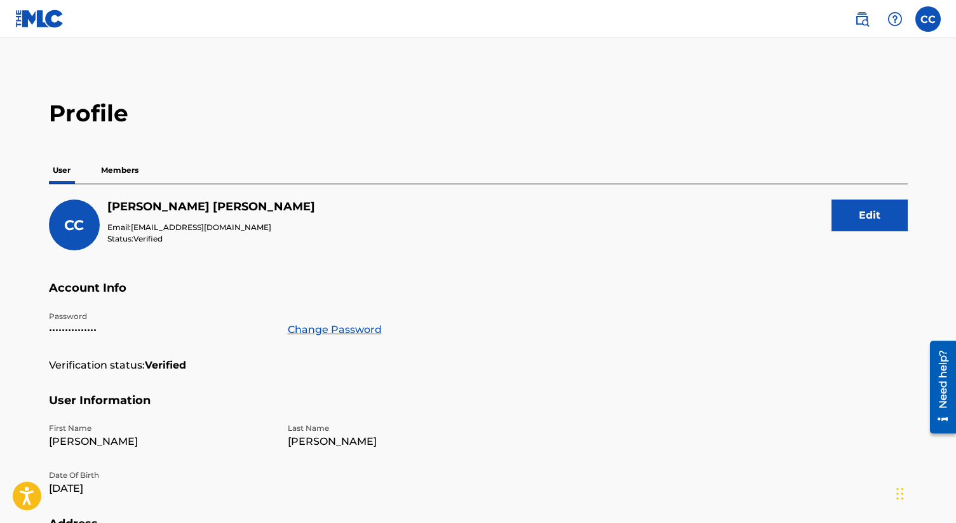
click at [605, 23] on div "CC CC [PERSON_NAME] [EMAIL_ADDRESS][DOMAIN_NAME] Notification Preferences Profi…" at bounding box center [890, 18] width 99 height 25
click at [605, 22] on img at bounding box center [861, 18] width 15 height 15
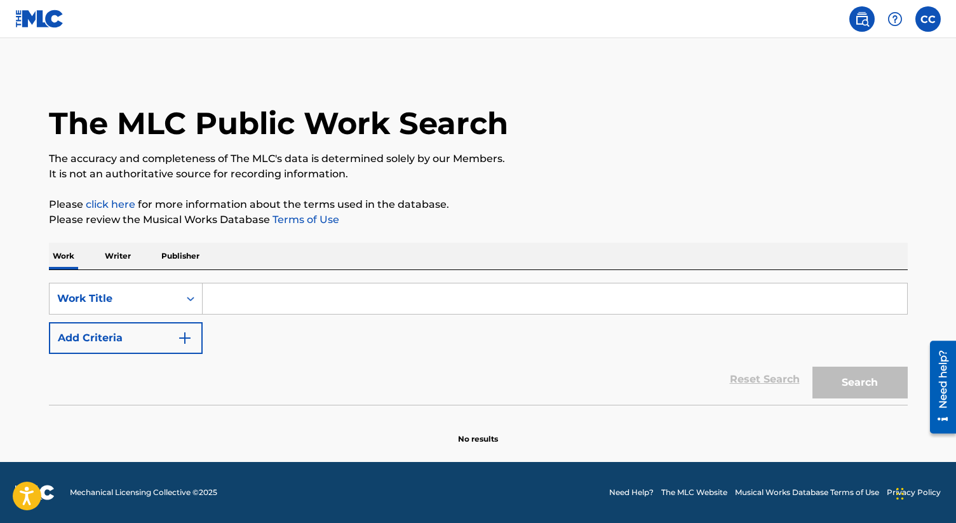
click at [126, 254] on p "Writer" at bounding box center [118, 256] width 34 height 27
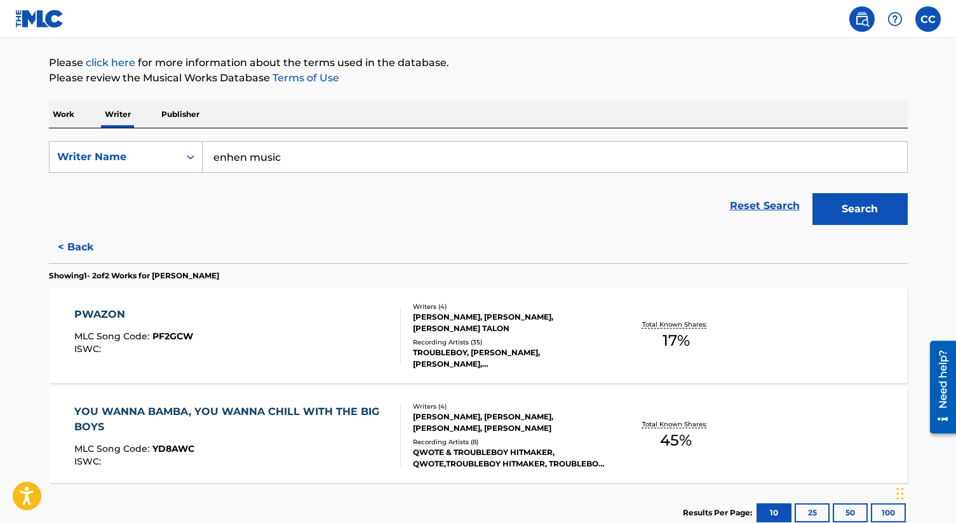
scroll to position [229, 0]
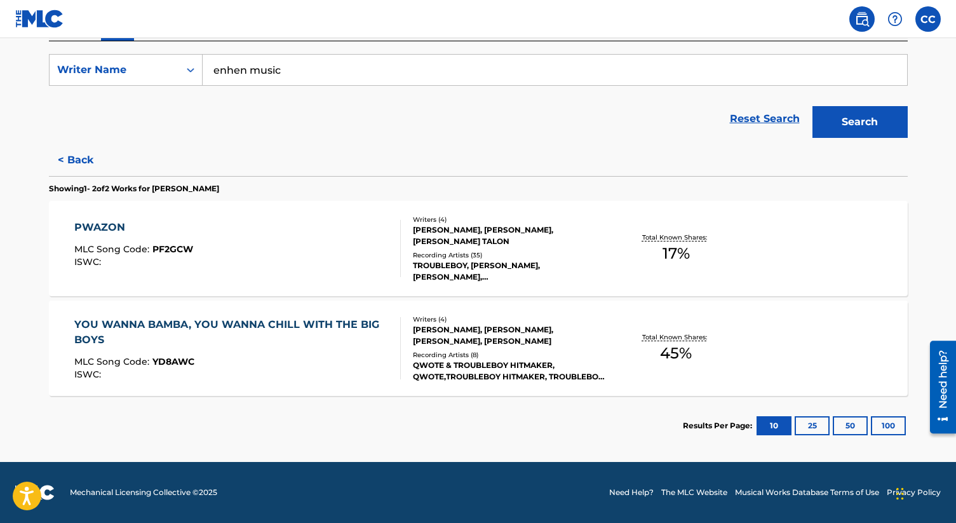
click at [256, 319] on div "YOU WANNA BAMBA, YOU WANNA CHILL WITH THE BIG BOYS" at bounding box center [232, 332] width 316 height 30
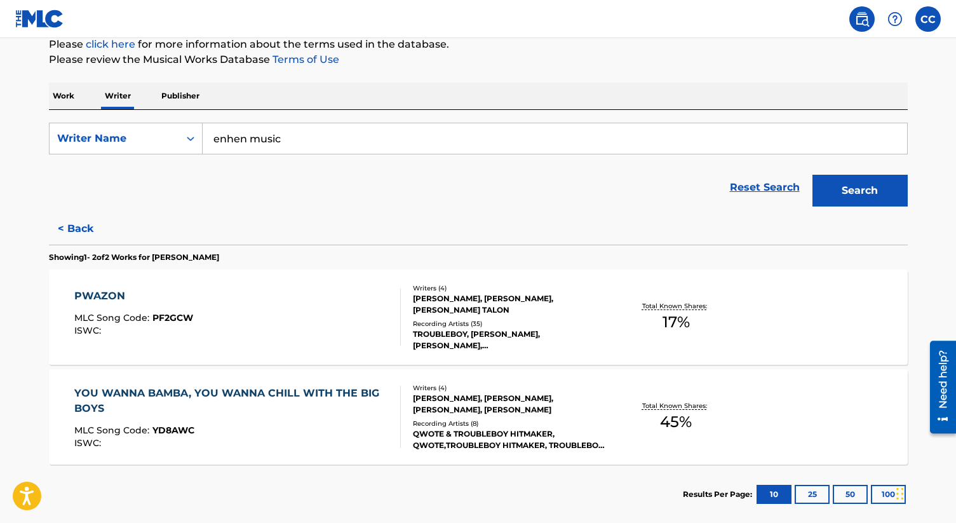
scroll to position [166, 0]
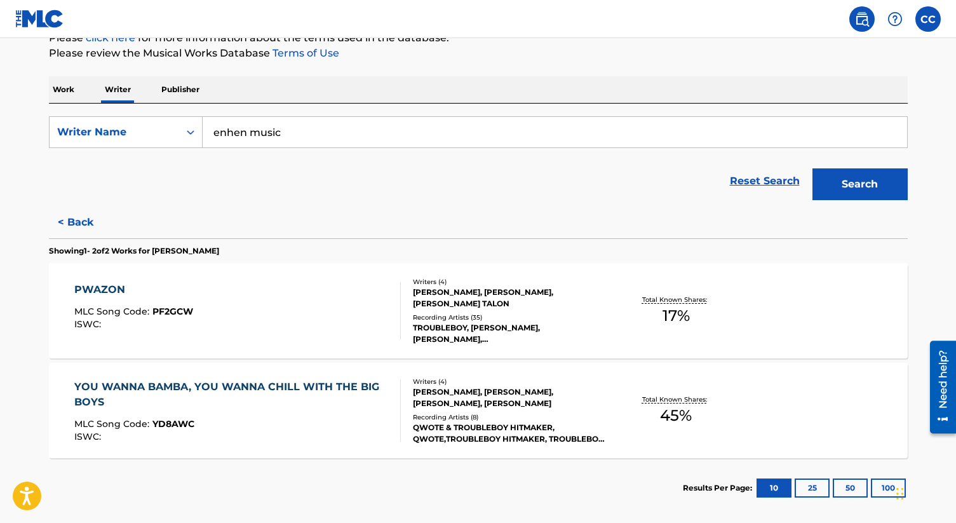
click at [64, 379] on div "YOU WANNA BAMBA, YOU WANNA CHILL WITH THE BIG BOYS MLC Song Code : YD8AWC ISWC …" at bounding box center [478, 410] width 859 height 95
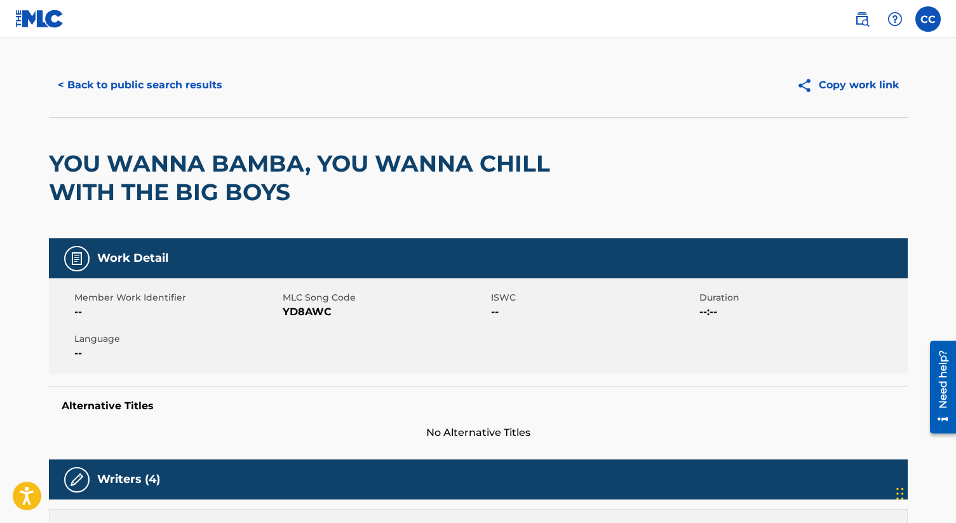
scroll to position [12, 0]
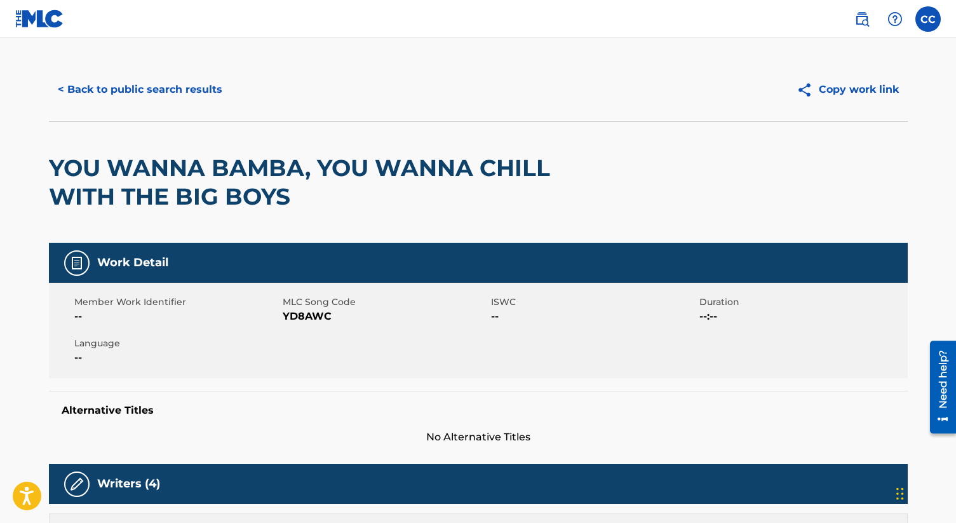
click at [605, 84] on button "Copy work link" at bounding box center [847, 90] width 120 height 32
